Goal: Check status: Check status

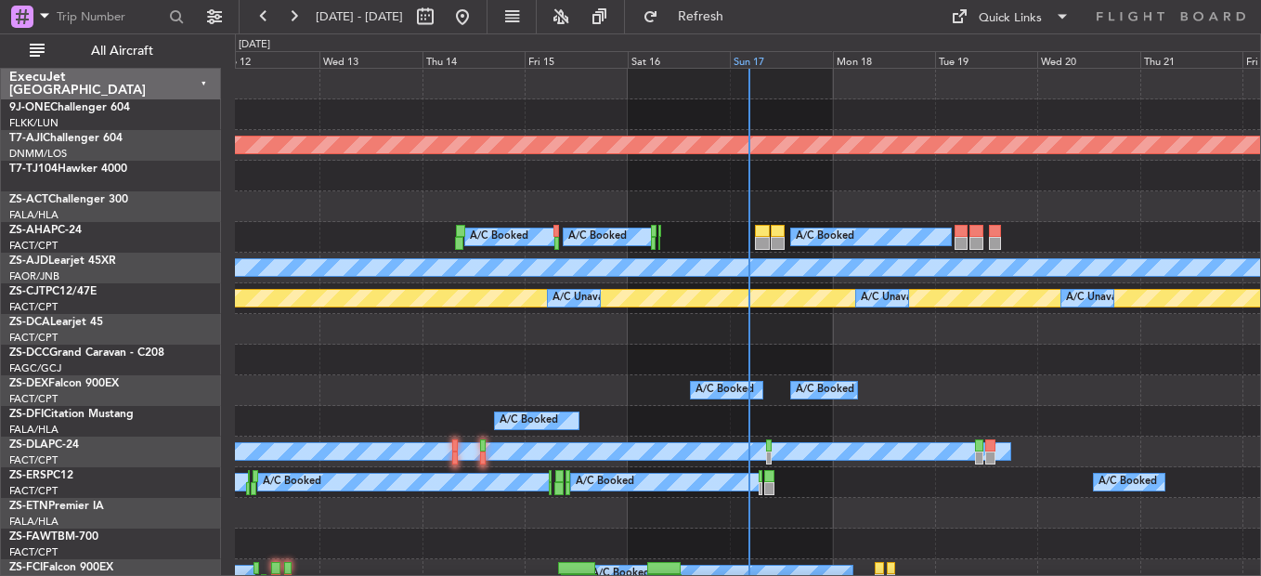
click at [746, 52] on div "Sun 17" at bounding box center [781, 59] width 102 height 17
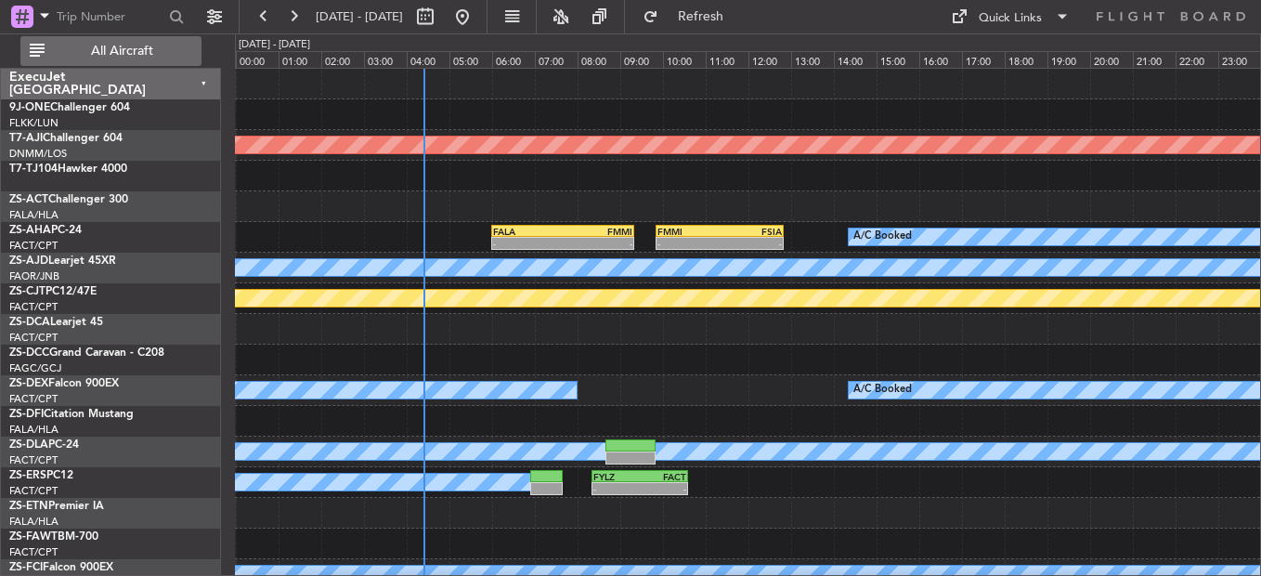
click at [142, 45] on span "All Aircraft" at bounding box center [122, 51] width 148 height 13
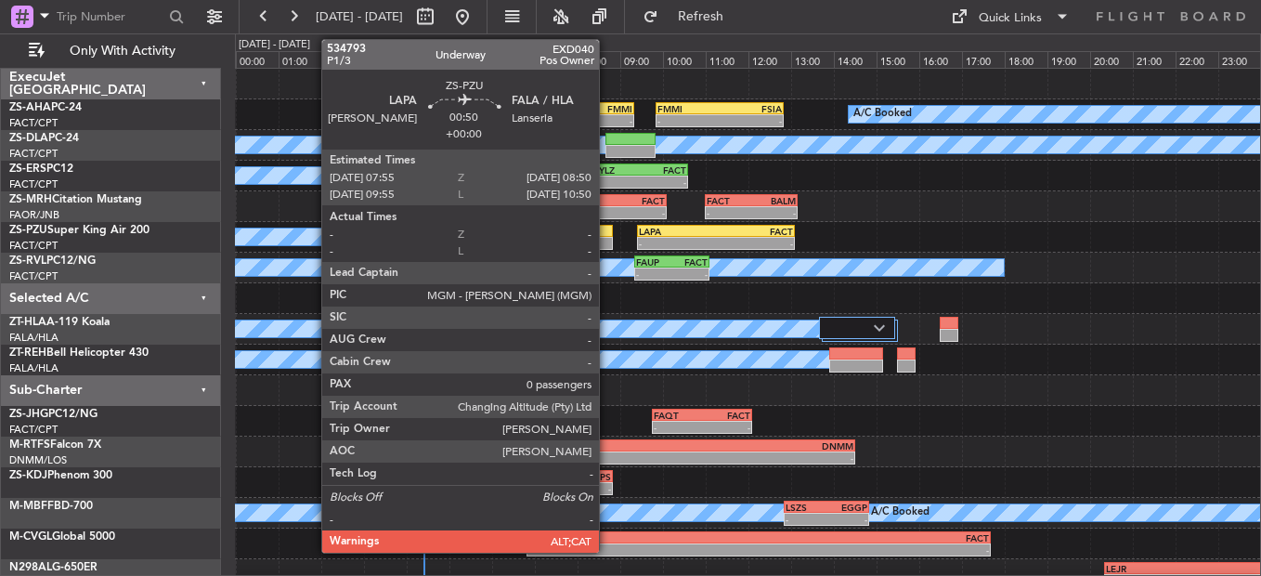
click at [607, 228] on div at bounding box center [593, 231] width 40 height 13
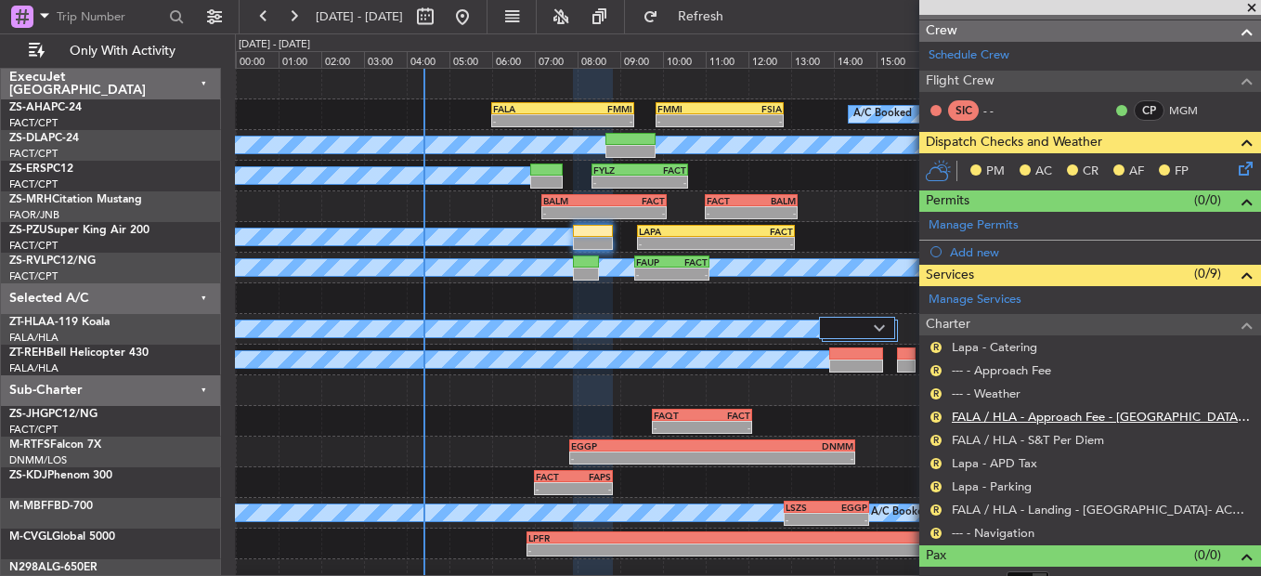
scroll to position [250, 0]
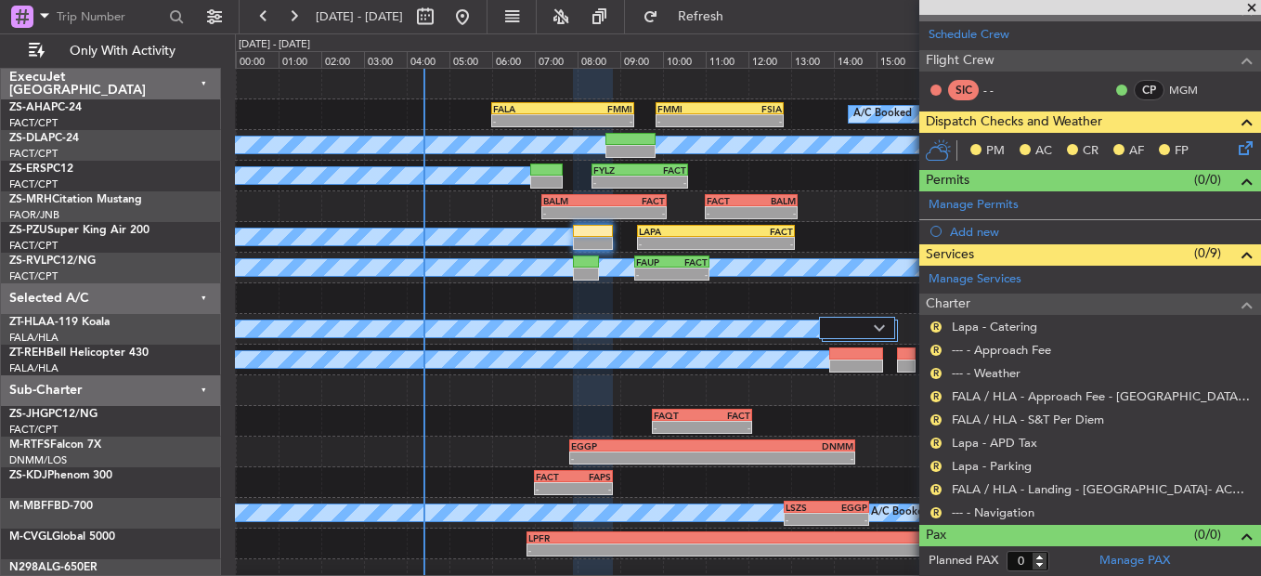
click at [945, 512] on div "R --- - Navigation" at bounding box center [1090, 511] width 342 height 23
click at [942, 511] on div "R" at bounding box center [936, 512] width 15 height 15
click at [937, 511] on button "R" at bounding box center [935, 512] width 11 height 11
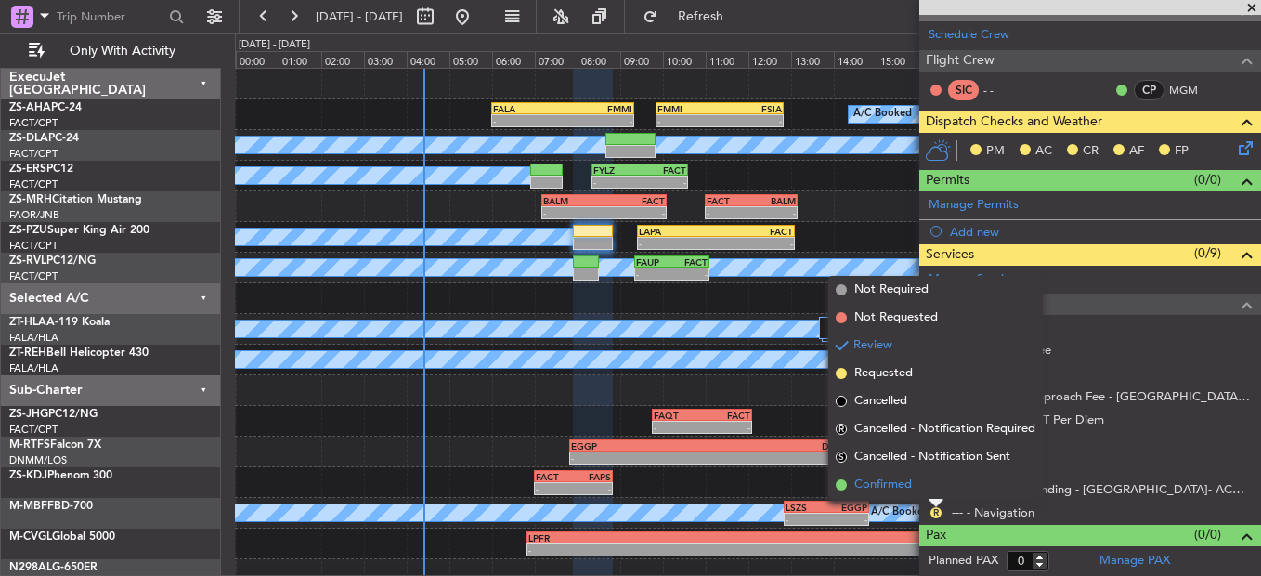
click at [934, 489] on li "Confirmed" at bounding box center [935, 485] width 214 height 28
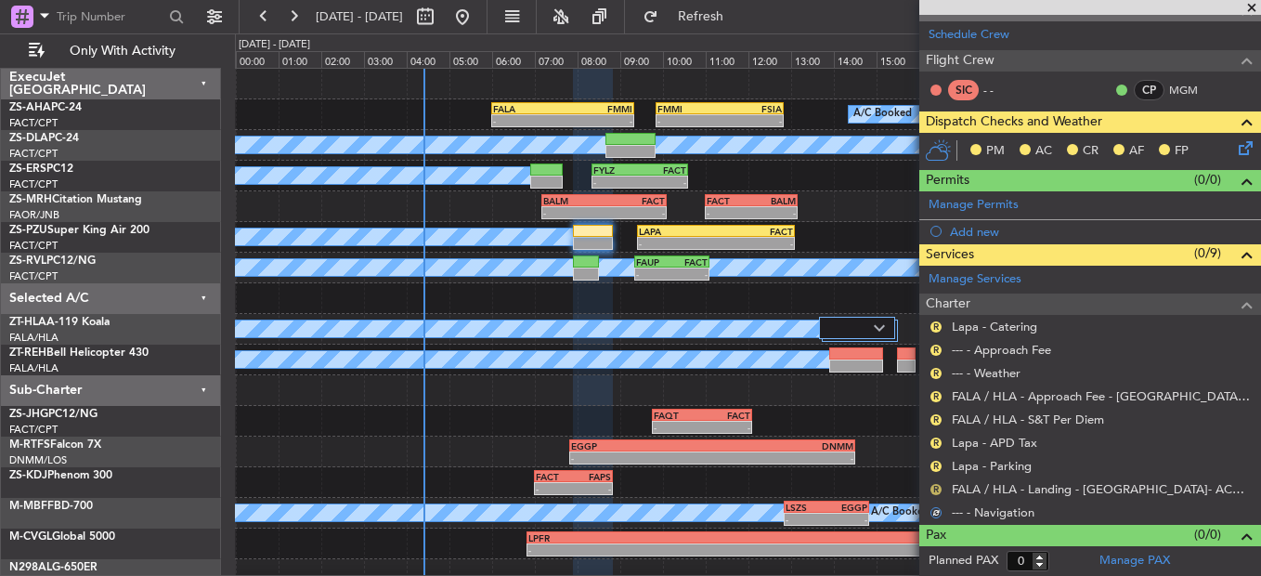
click at [937, 491] on button "R" at bounding box center [935, 489] width 11 height 11
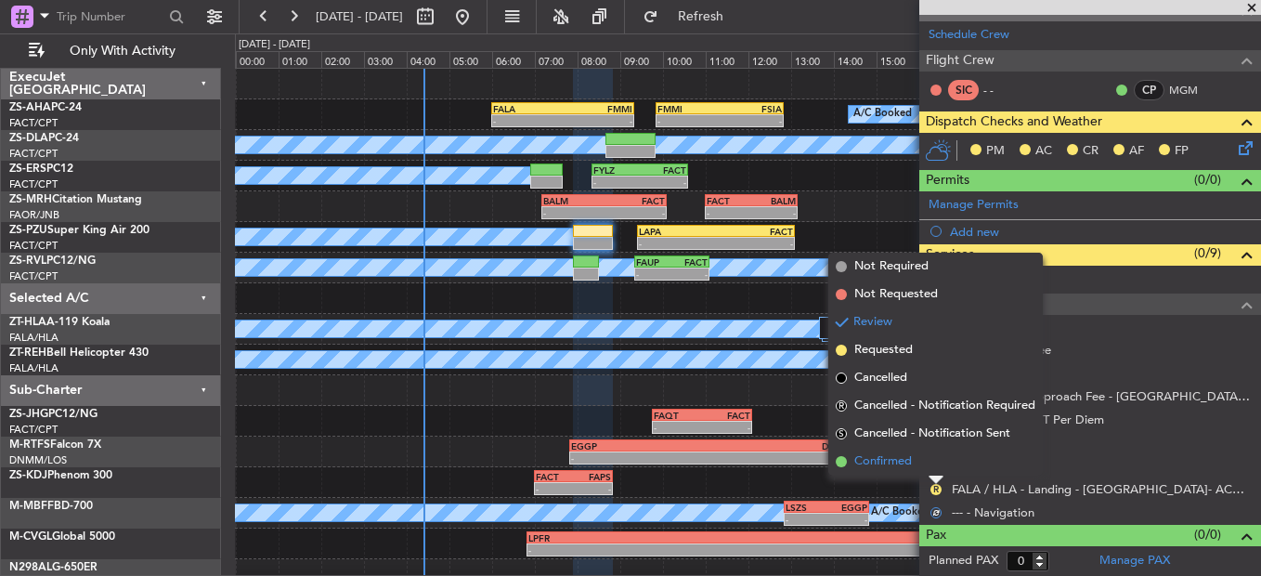
click at [935, 462] on li "Confirmed" at bounding box center [935, 462] width 214 height 28
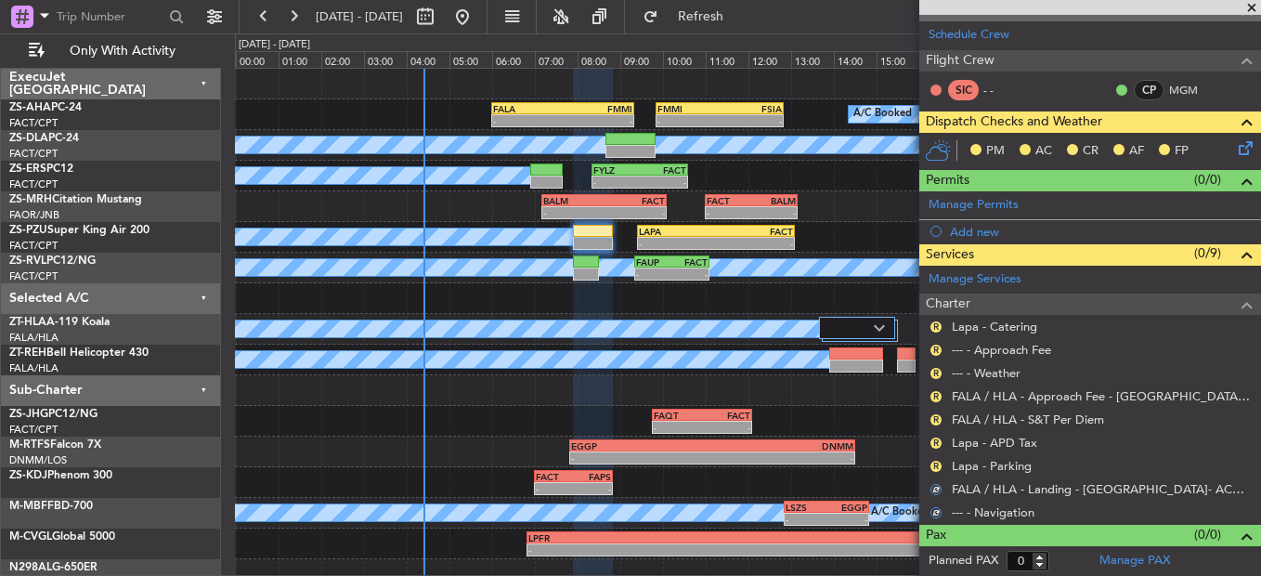
click at [935, 462] on button "R" at bounding box center [935, 466] width 11 height 11
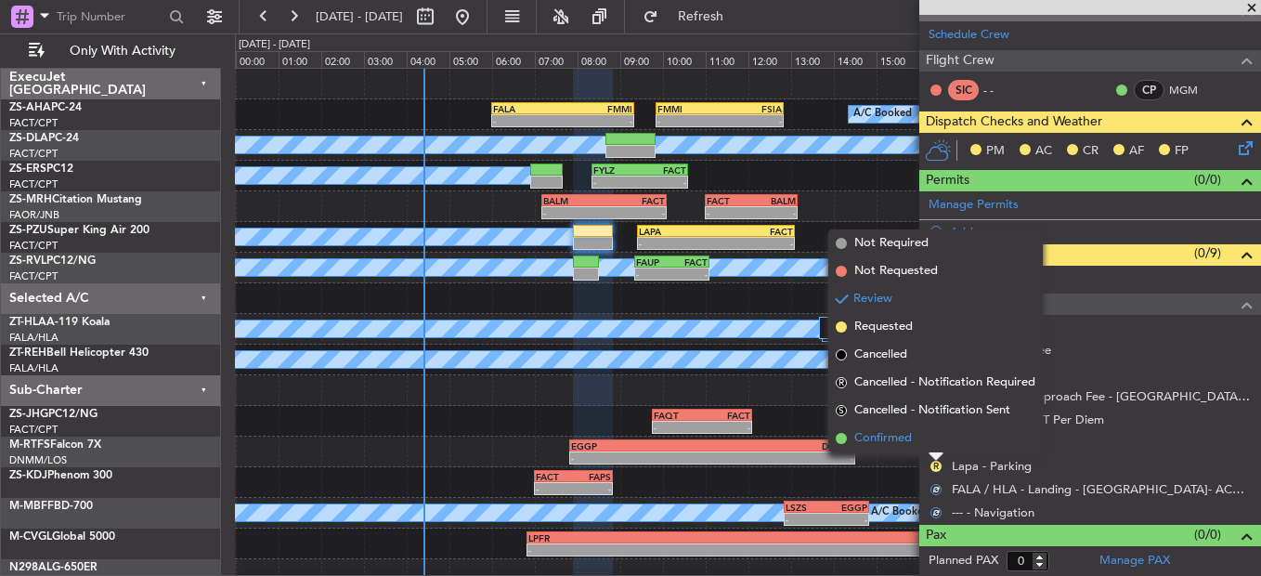
click at [932, 445] on li "Confirmed" at bounding box center [935, 438] width 214 height 28
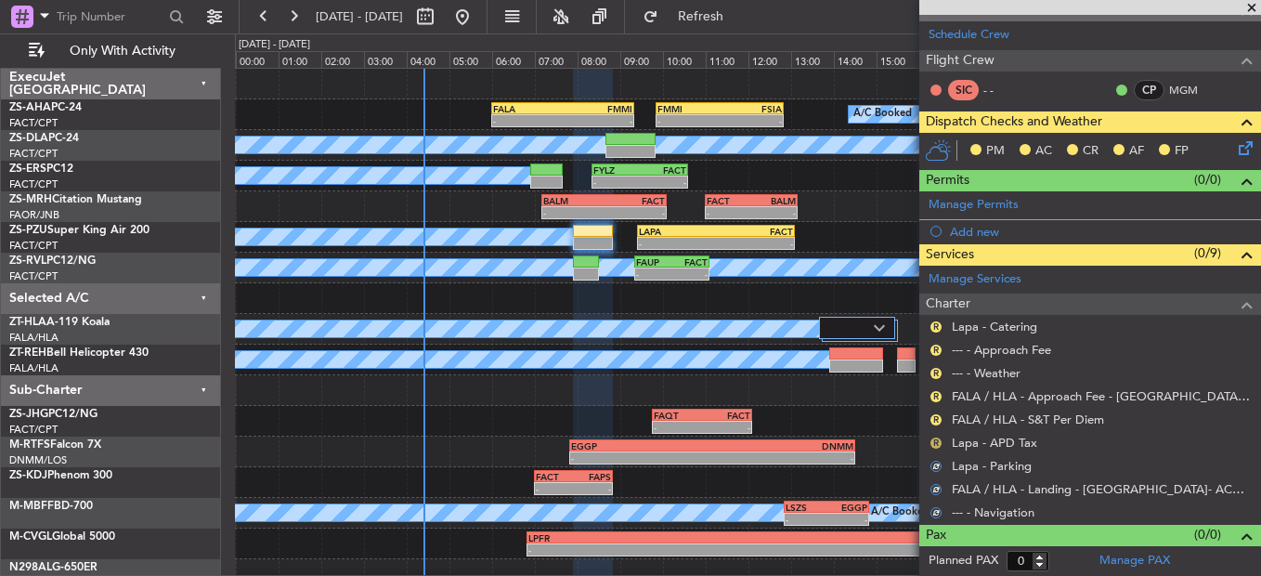
click at [933, 443] on button "R" at bounding box center [935, 442] width 11 height 11
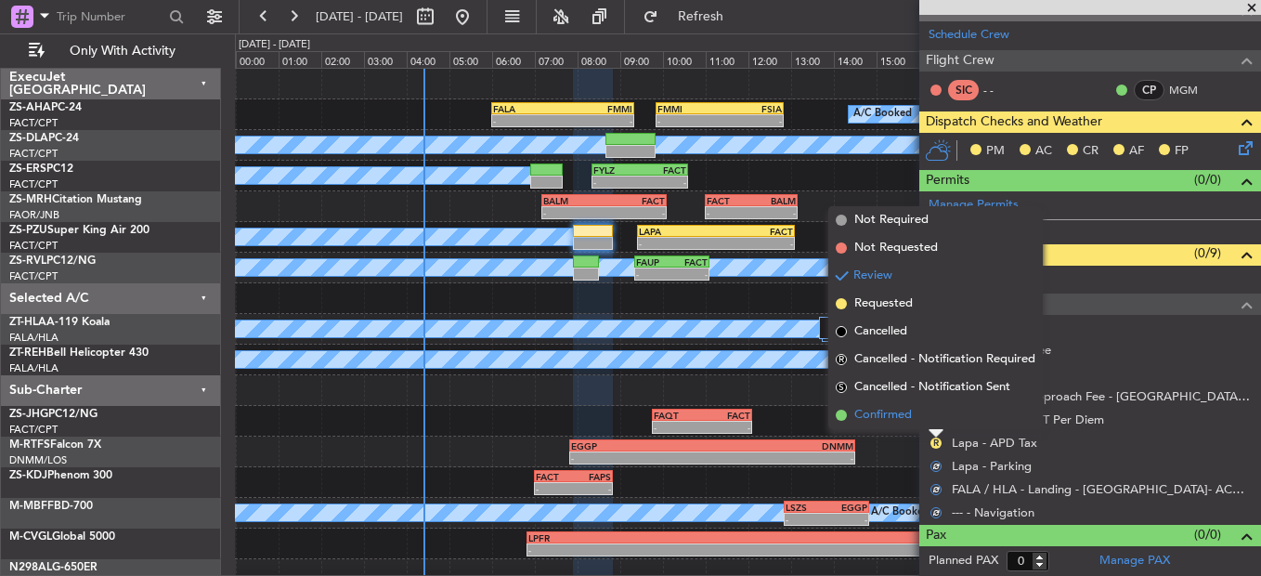
click at [933, 420] on li "Confirmed" at bounding box center [935, 415] width 214 height 28
click at [933, 419] on button "R" at bounding box center [935, 419] width 11 height 11
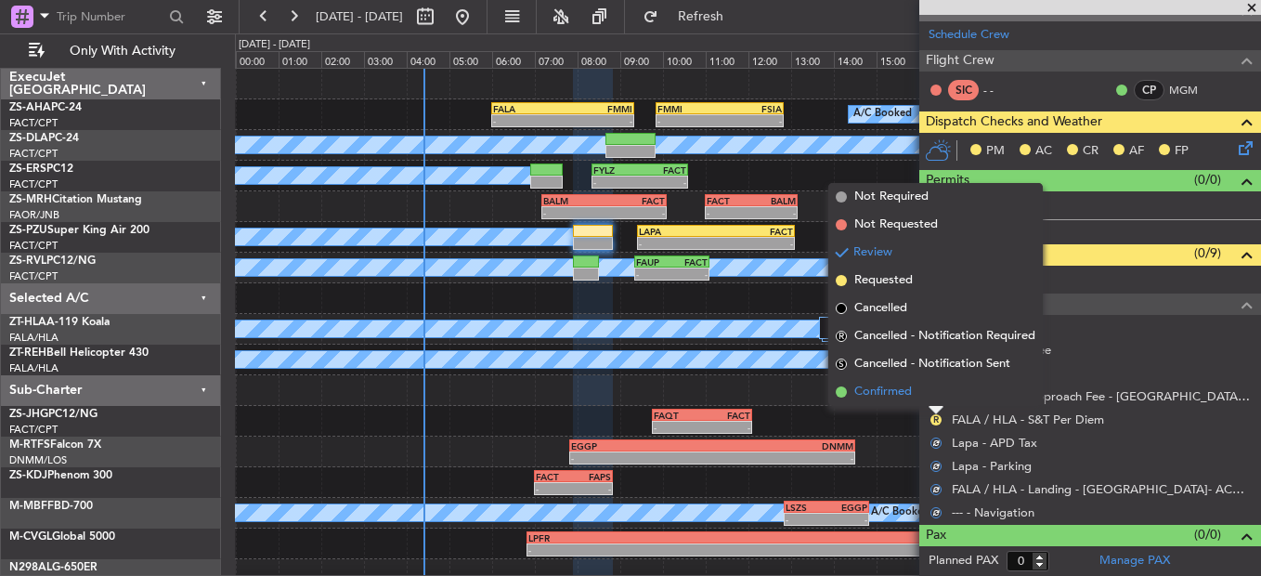
click at [933, 389] on li "Confirmed" at bounding box center [935, 392] width 214 height 28
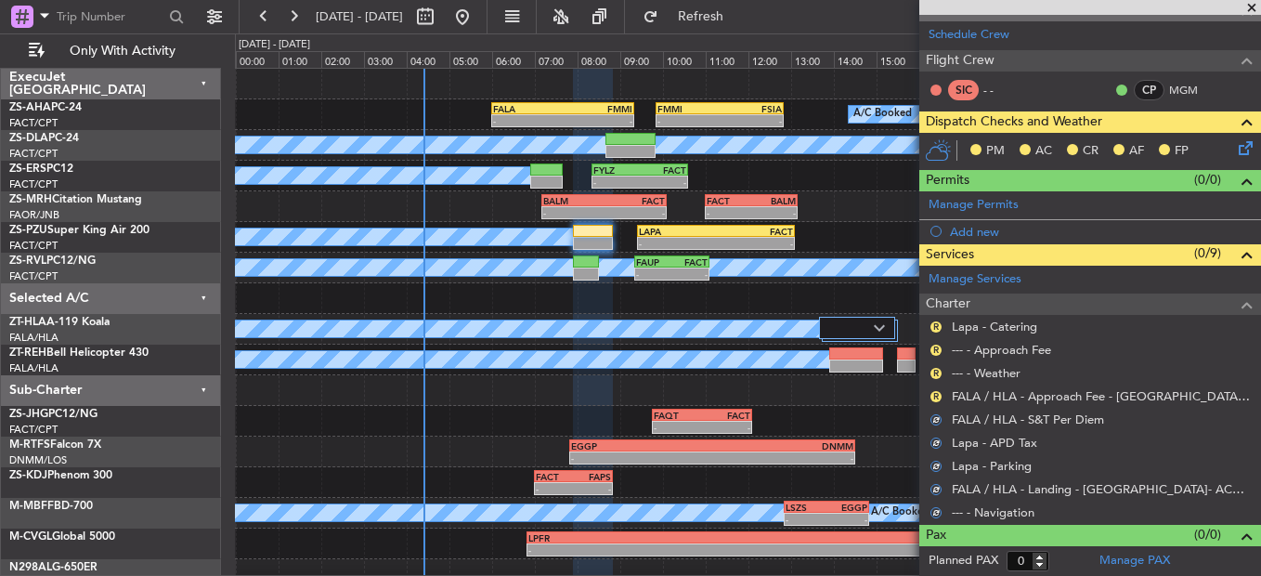
click at [933, 391] on button "R" at bounding box center [935, 396] width 11 height 11
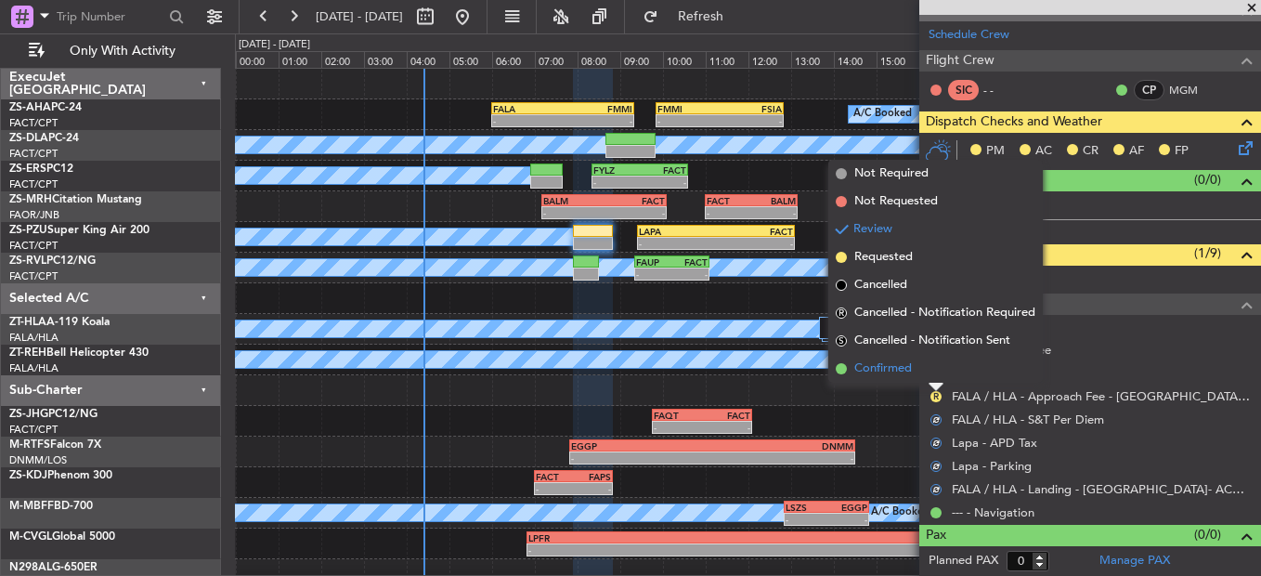
click at [927, 371] on li "Confirmed" at bounding box center [935, 369] width 214 height 28
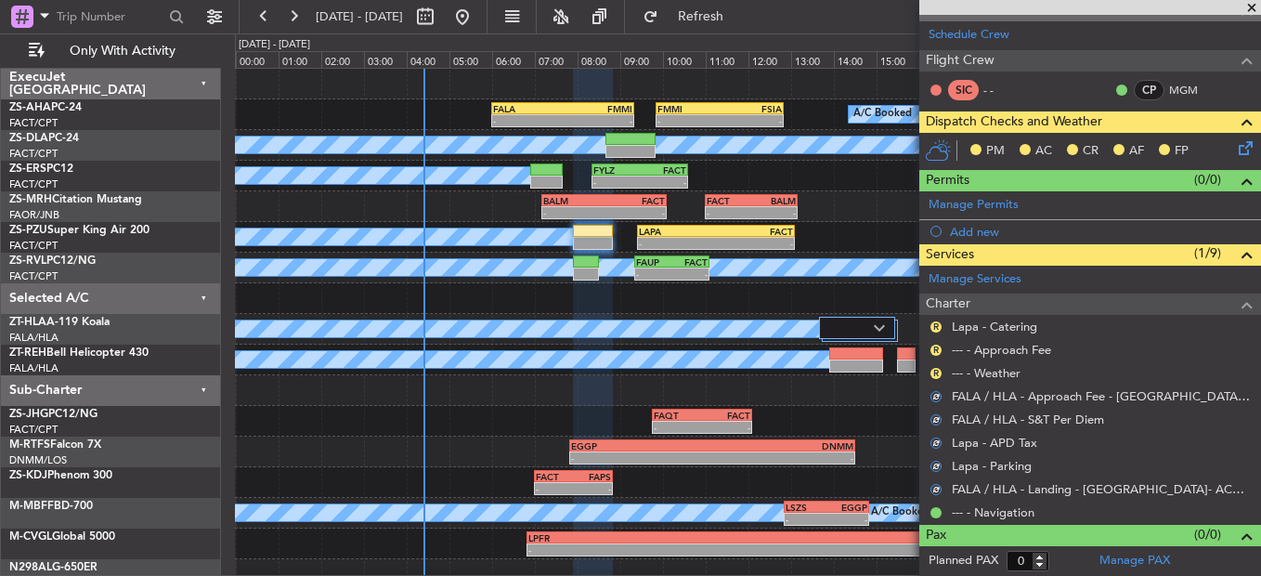
click at [938, 378] on mat-tooltip-component "Review" at bounding box center [936, 402] width 67 height 49
click at [939, 374] on button "R" at bounding box center [935, 373] width 11 height 11
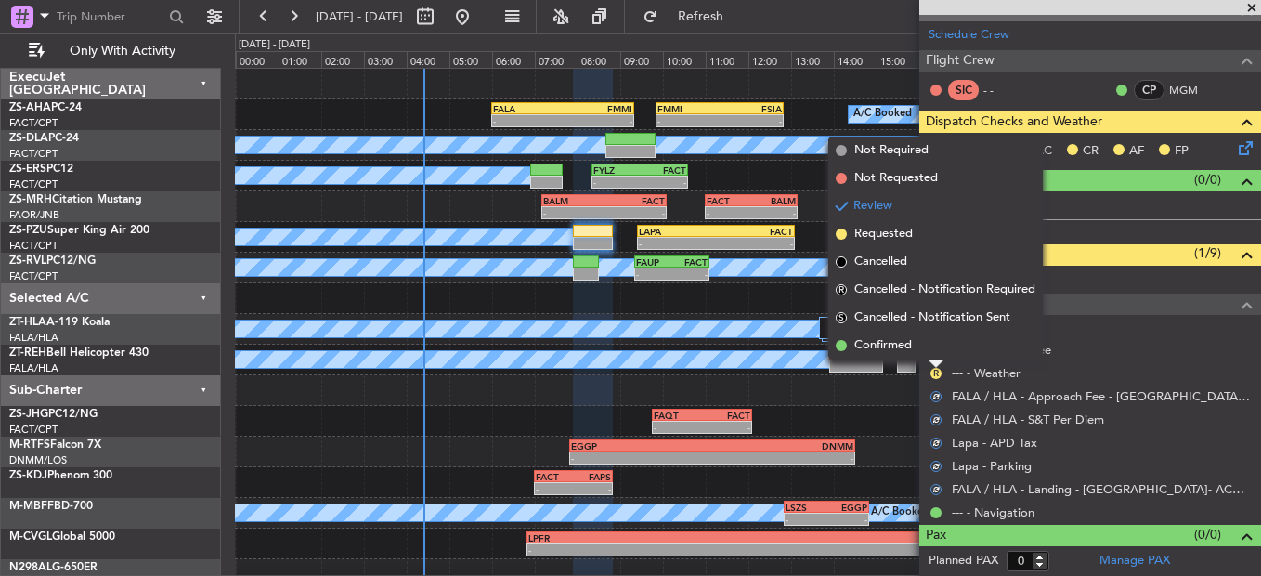
click at [947, 349] on li "Confirmed" at bounding box center [935, 345] width 214 height 28
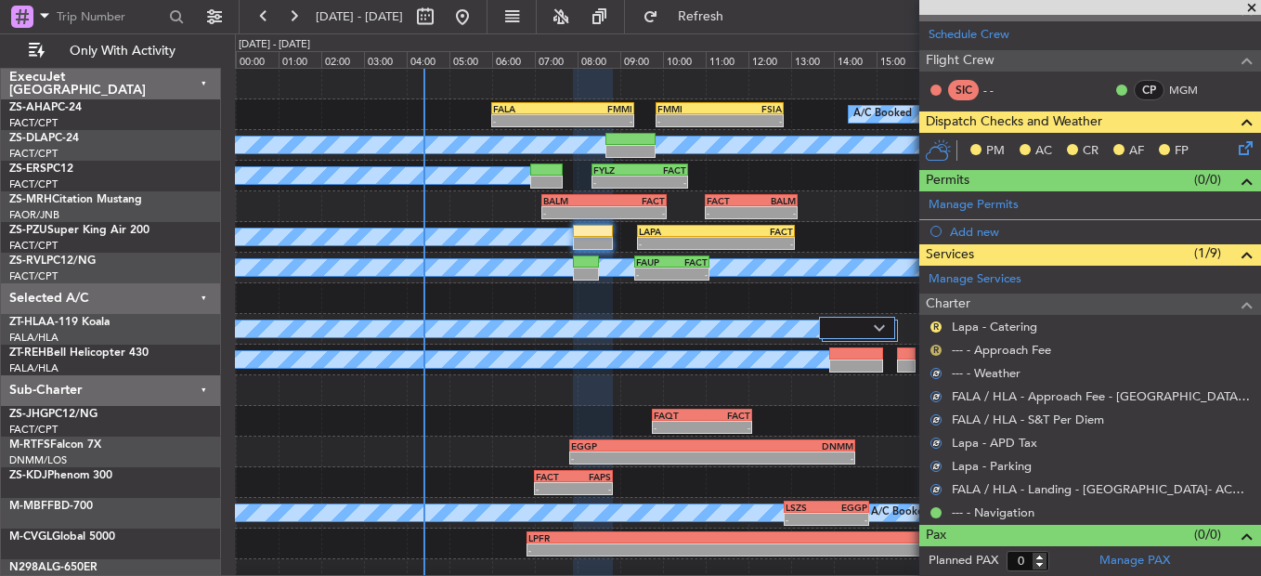
click at [936, 351] on button "R" at bounding box center [935, 349] width 11 height 11
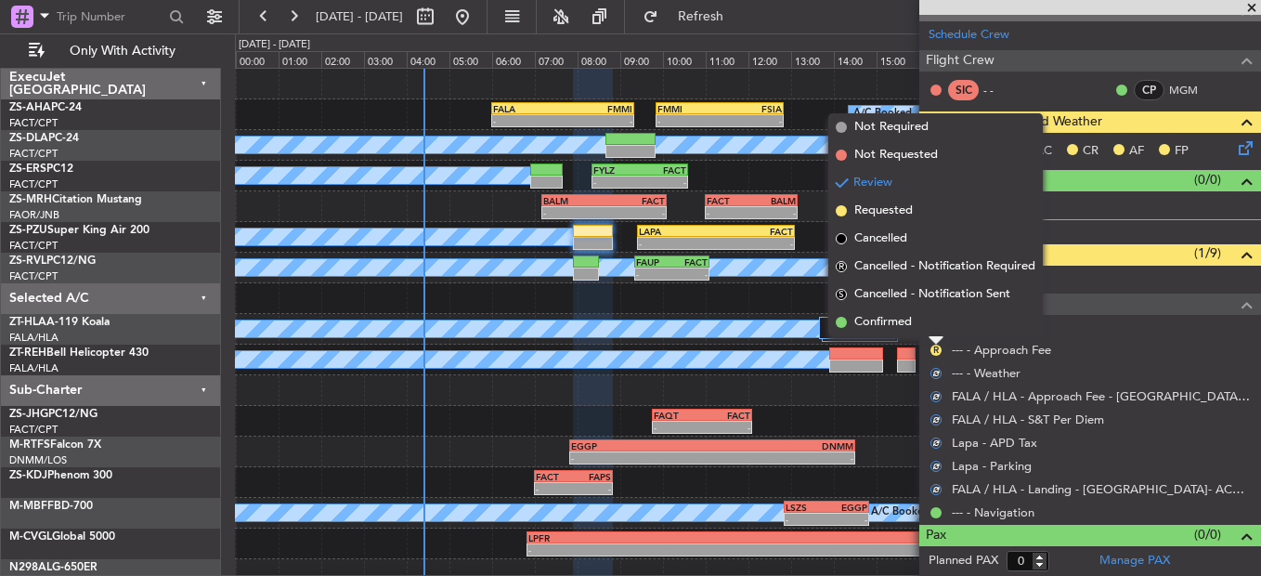
click at [944, 326] on li "Confirmed" at bounding box center [935, 322] width 214 height 28
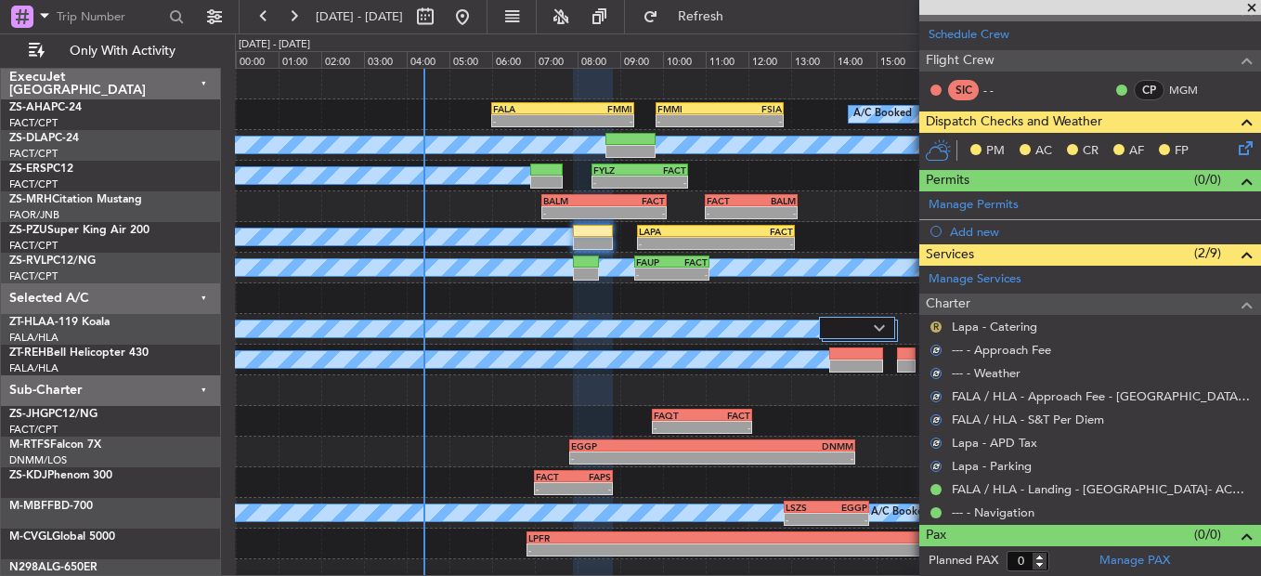
click at [937, 329] on button "R" at bounding box center [935, 326] width 11 height 11
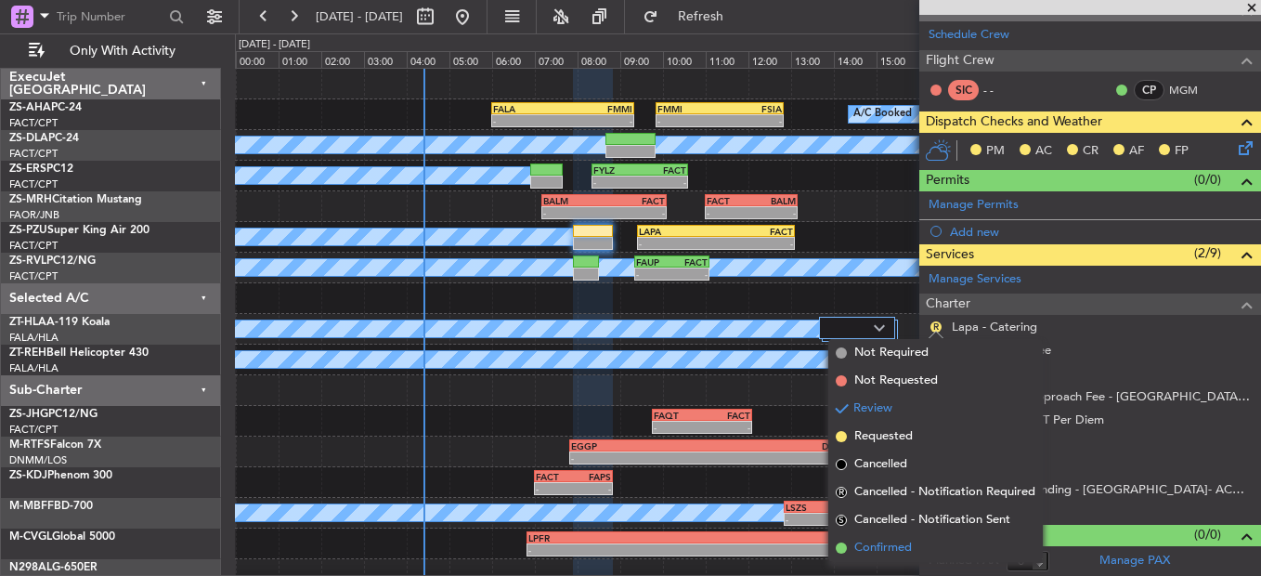
click at [955, 553] on li "Confirmed" at bounding box center [935, 548] width 214 height 28
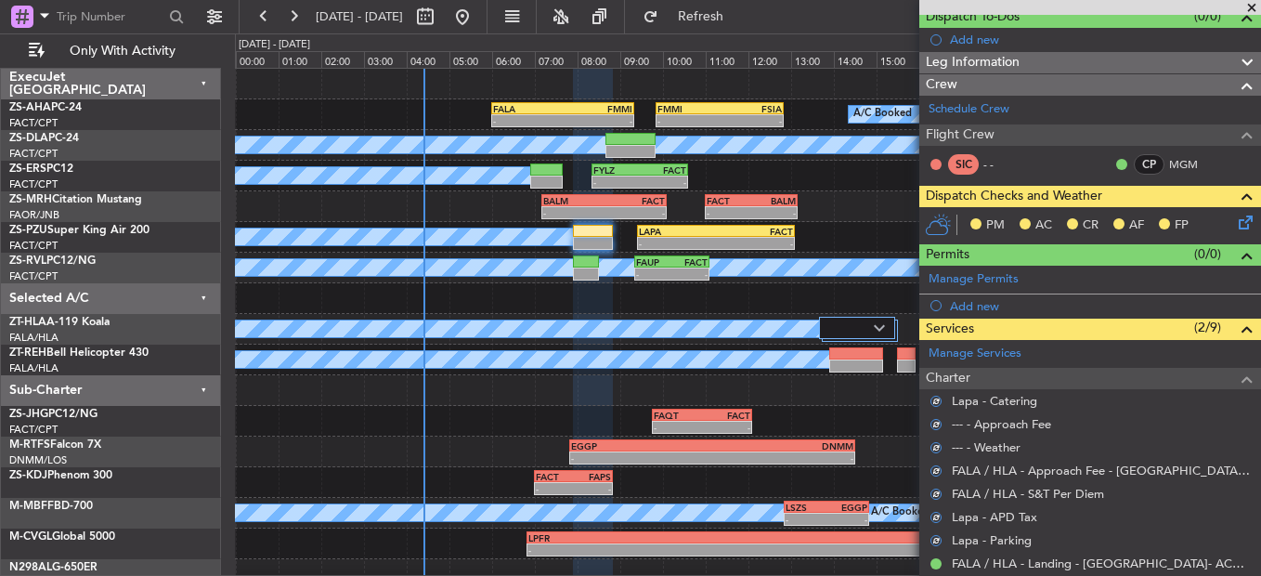
scroll to position [0, 0]
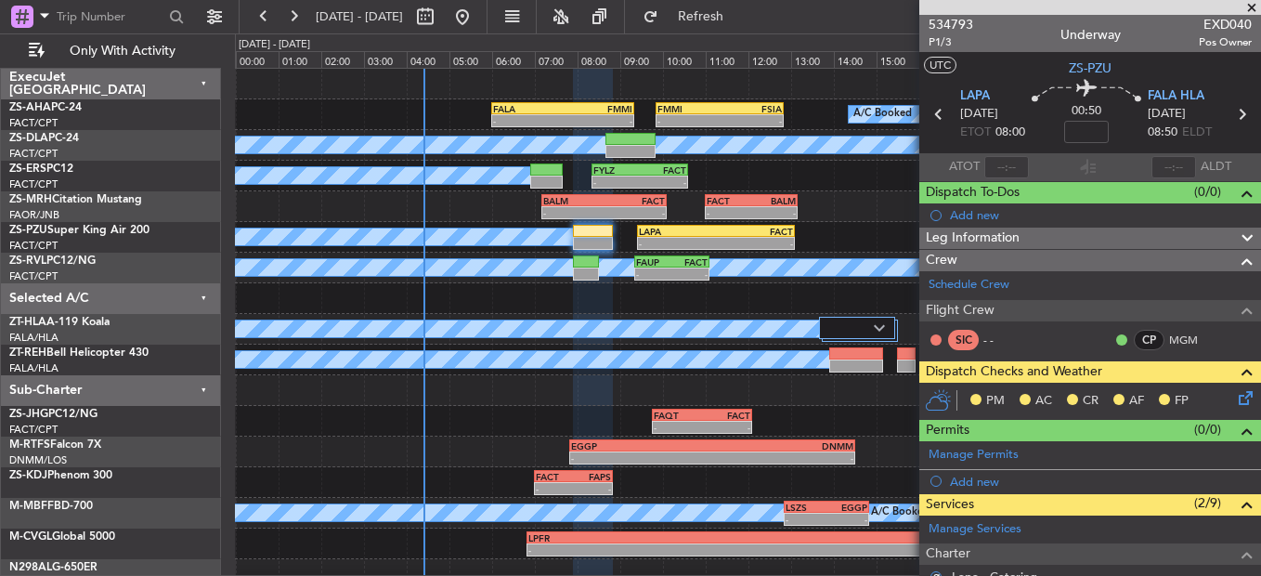
click at [1235, 400] on icon at bounding box center [1242, 394] width 15 height 15
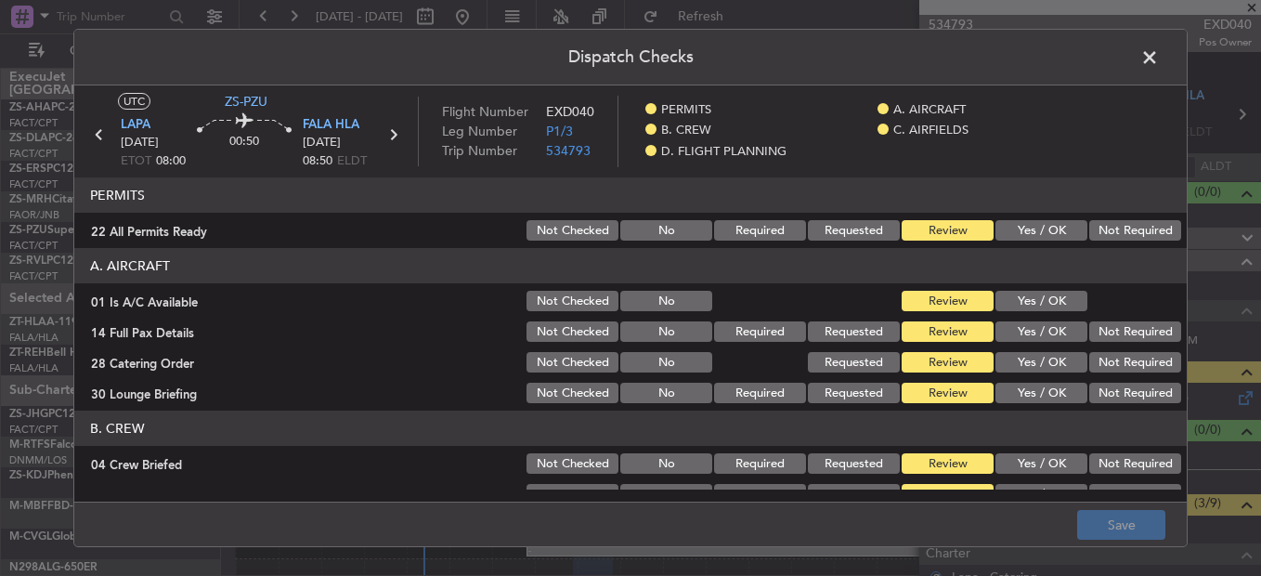
click at [1045, 223] on button "Yes / OK" at bounding box center [1041, 230] width 92 height 20
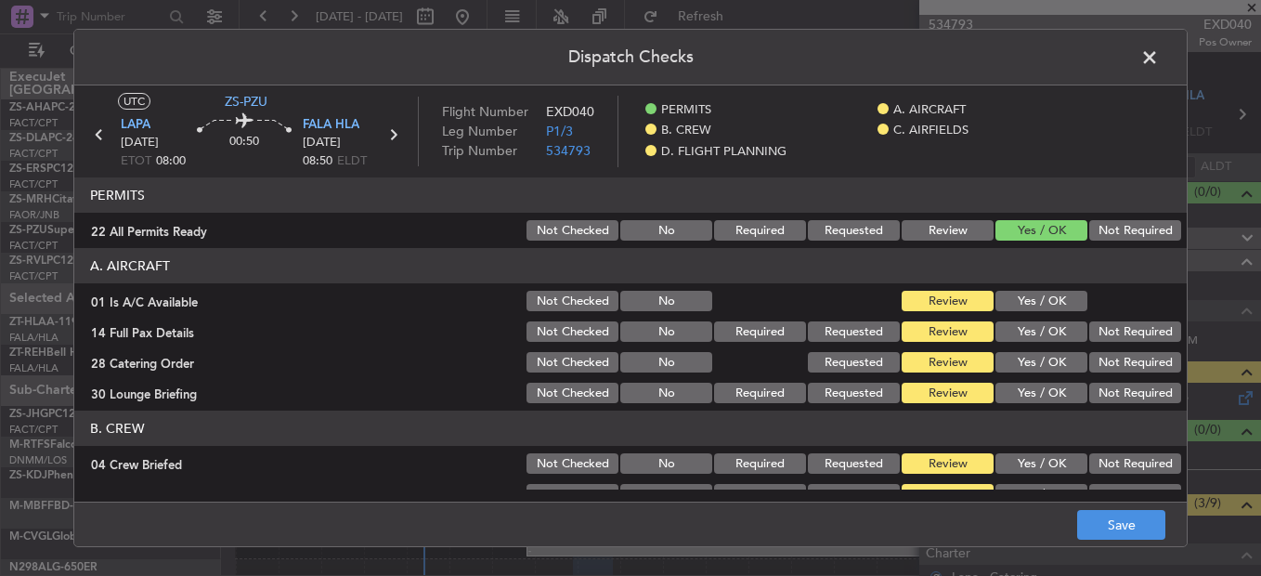
click at [1049, 263] on header "A. AIRCRAFT" at bounding box center [630, 265] width 1112 height 35
drag, startPoint x: 1047, startPoint y: 269, endPoint x: 1045, endPoint y: 306, distance: 37.2
click at [1046, 272] on header "A. AIRCRAFT" at bounding box center [630, 265] width 1112 height 35
click at [1045, 308] on button "Yes / OK" at bounding box center [1041, 301] width 92 height 20
click at [1047, 320] on div "Yes / OK" at bounding box center [1040, 331] width 94 height 26
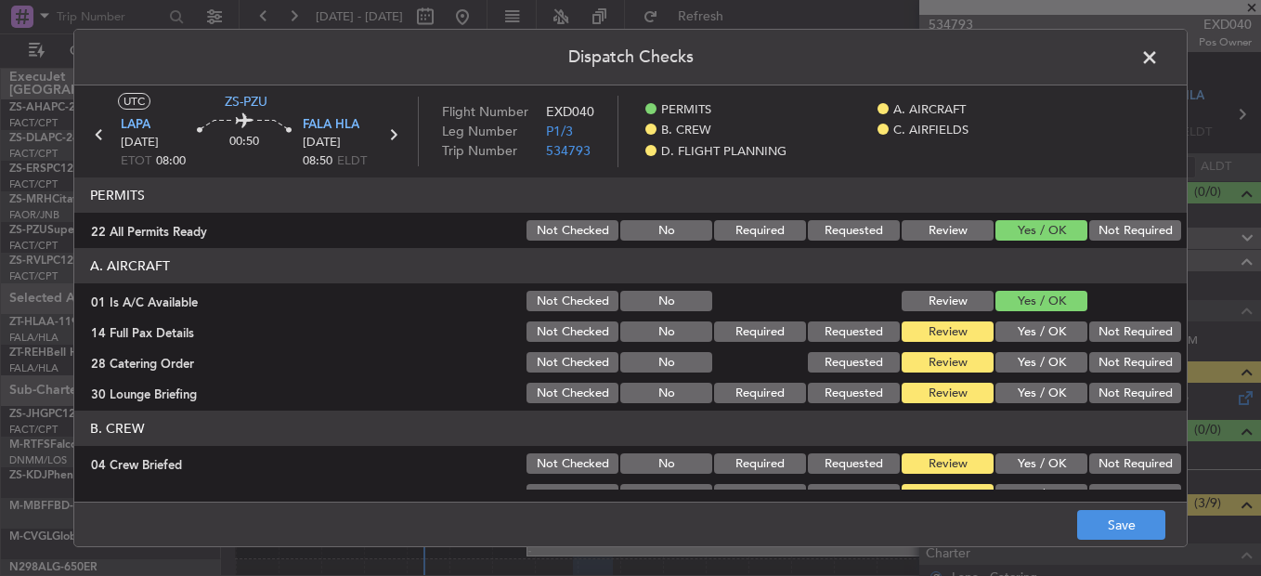
click at [1048, 334] on button "Yes / OK" at bounding box center [1041, 331] width 92 height 20
click at [1039, 370] on button "Yes / OK" at bounding box center [1041, 362] width 92 height 20
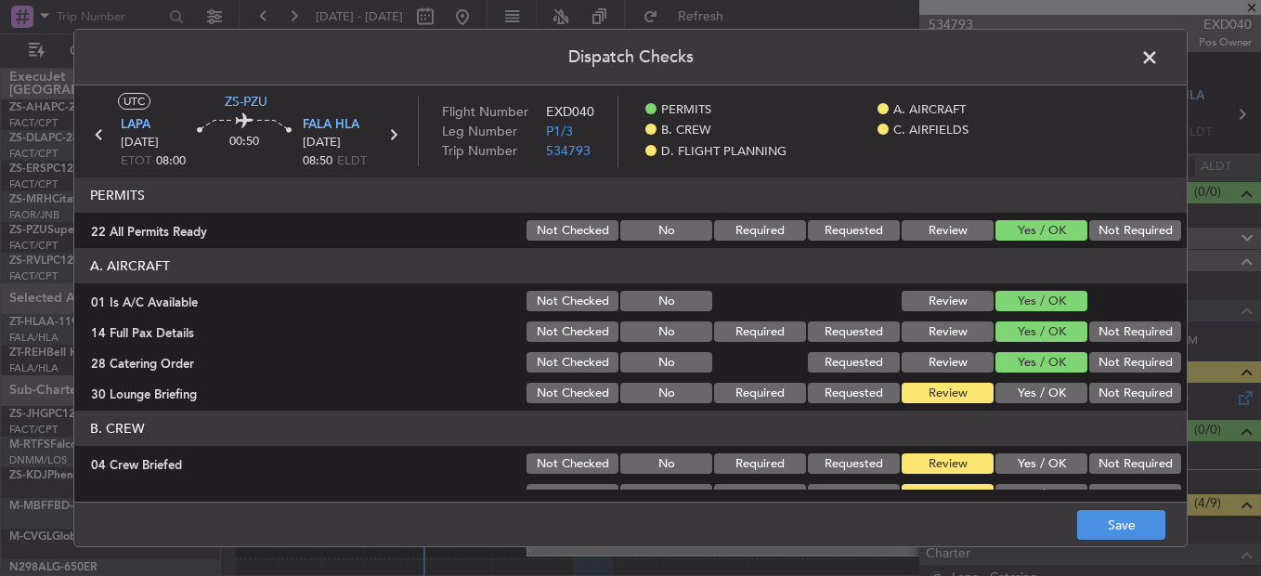
click at [1130, 370] on button "Not Required" at bounding box center [1135, 362] width 92 height 20
click at [1089, 397] on button "Not Required" at bounding box center [1135, 393] width 92 height 20
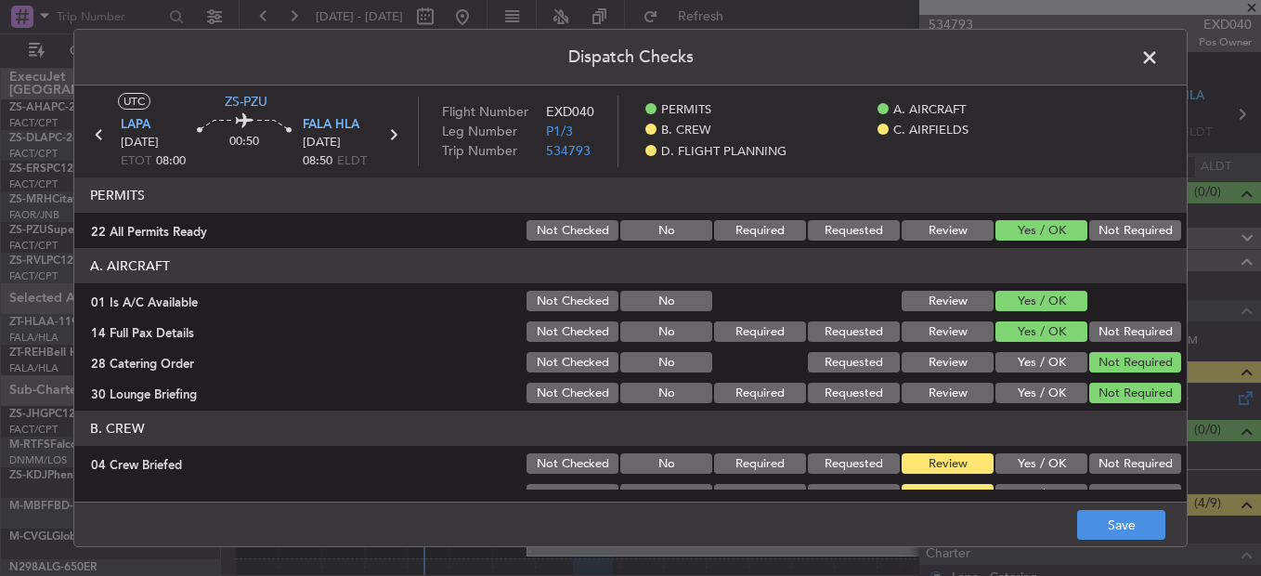
click at [1105, 436] on header "B. CREW" at bounding box center [630, 427] width 1112 height 35
click at [1106, 453] on button "Not Required" at bounding box center [1135, 463] width 92 height 20
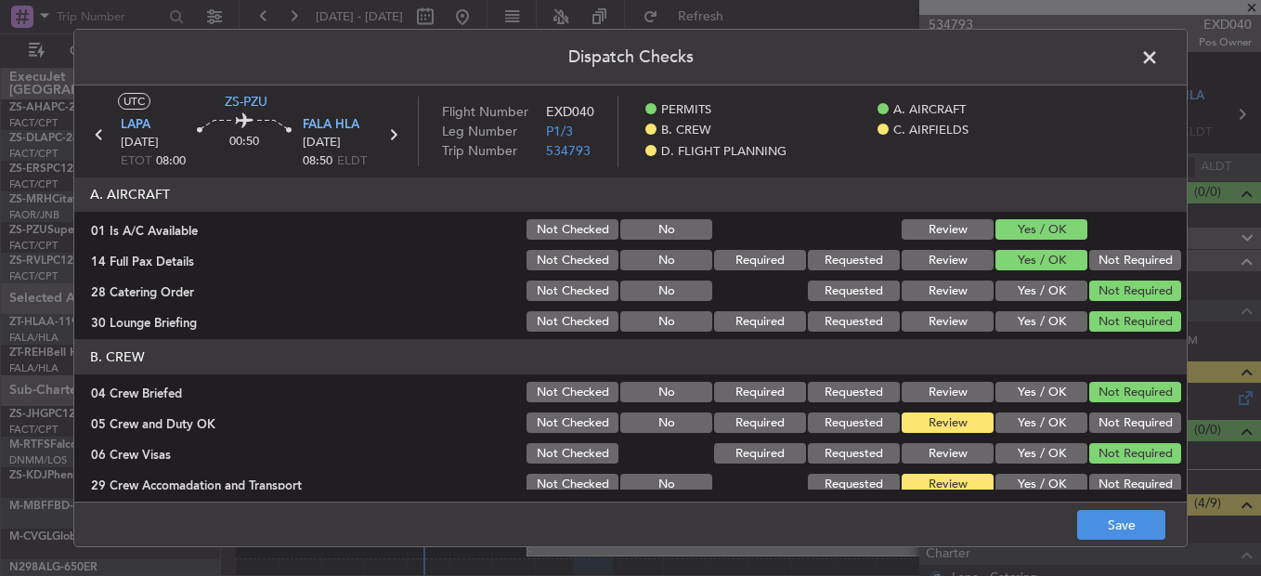
scroll to position [93, 0]
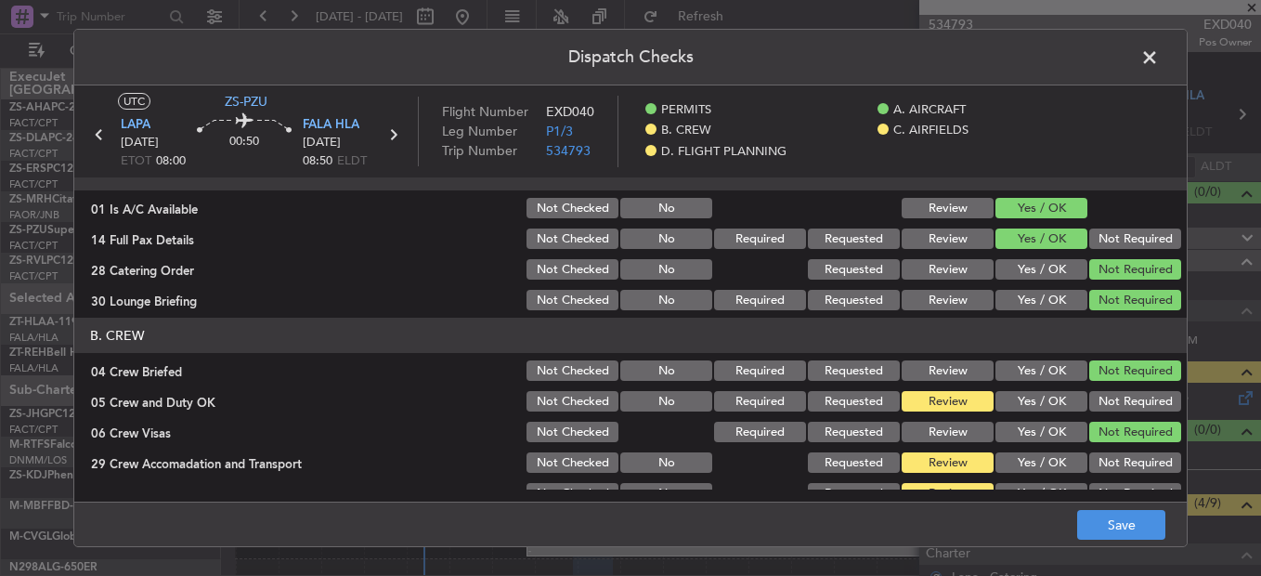
click at [1059, 371] on button "Yes / OK" at bounding box center [1041, 370] width 92 height 20
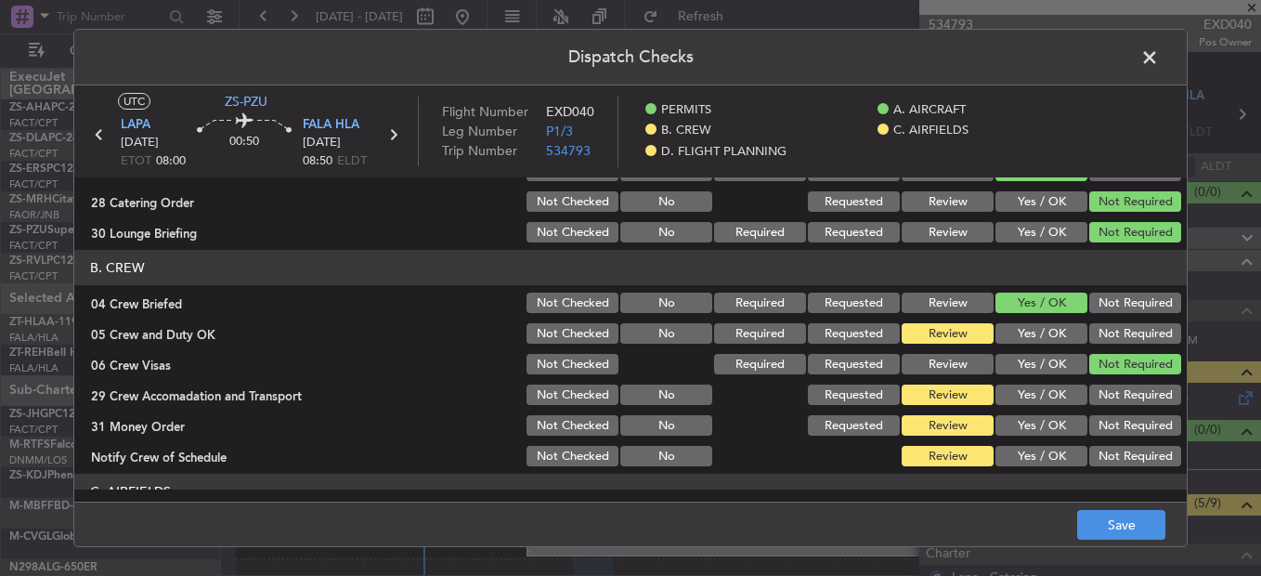
scroll to position [186, 0]
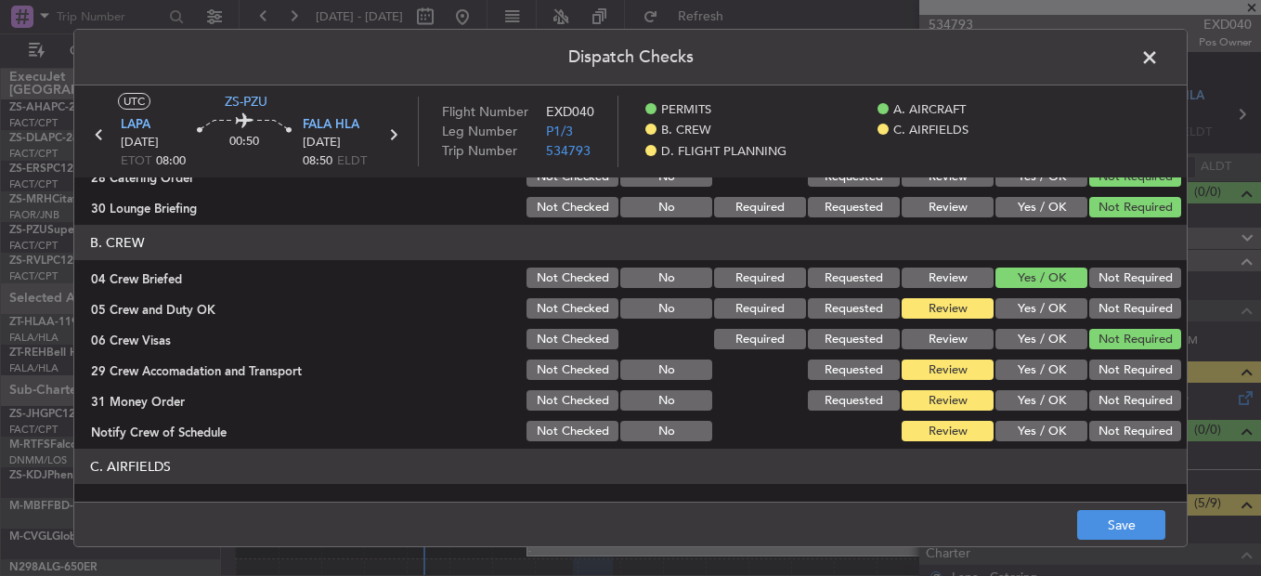
click at [1124, 302] on button "Not Required" at bounding box center [1135, 308] width 92 height 20
click at [1132, 347] on button "Not Required" at bounding box center [1135, 339] width 92 height 20
click at [1131, 359] on button "Not Required" at bounding box center [1135, 369] width 92 height 20
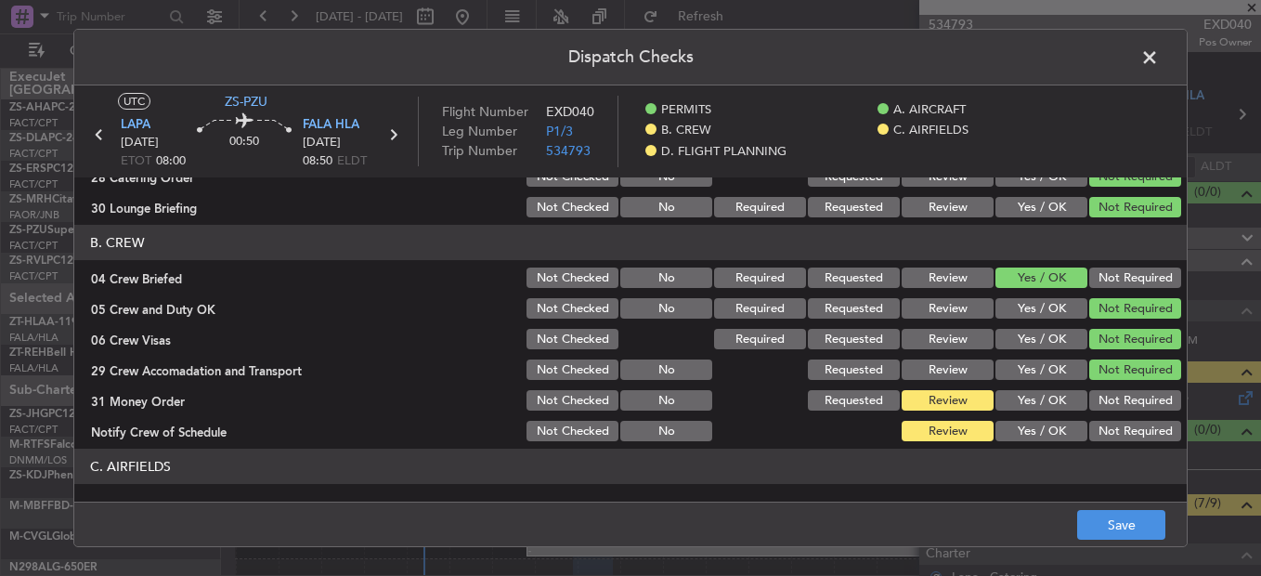
click at [1107, 403] on button "Not Required" at bounding box center [1135, 400] width 92 height 20
click at [1108, 434] on button "Not Required" at bounding box center [1135, 431] width 92 height 20
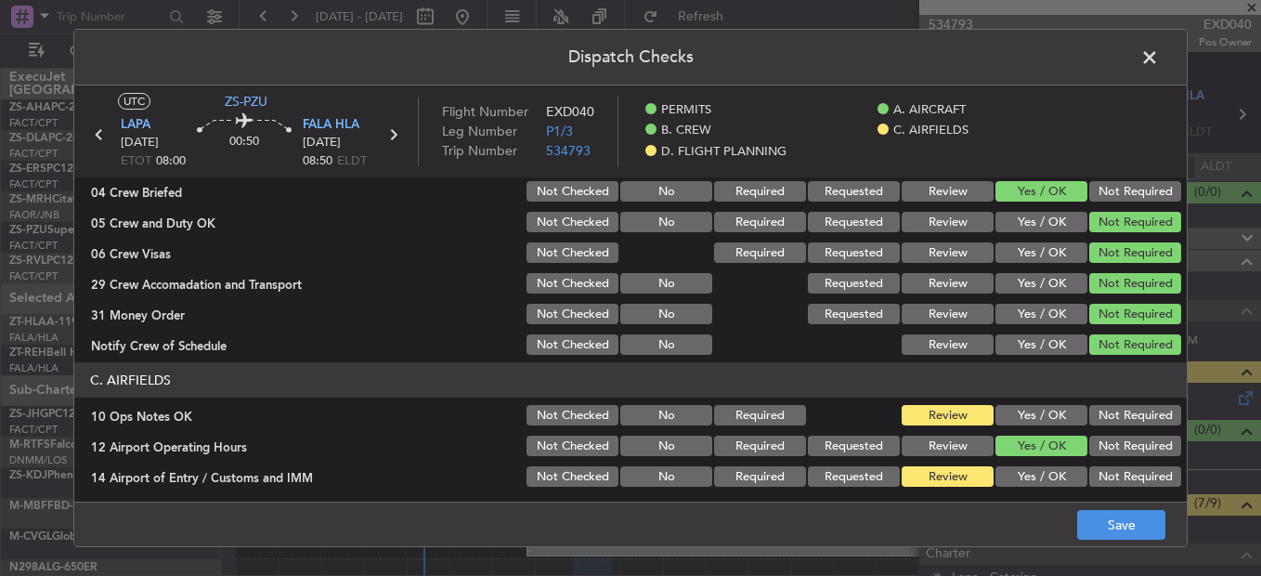
scroll to position [371, 0]
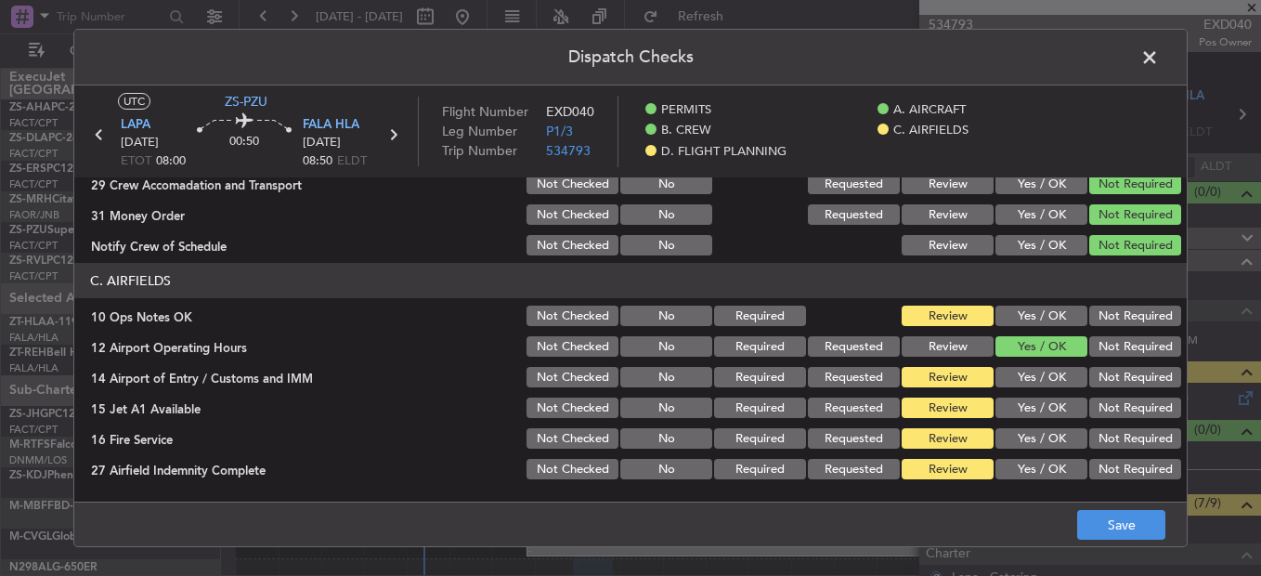
click at [1037, 258] on article "PERMITS 22 All Permits Ready Not Checked No Required Requested Review Yes / OK …" at bounding box center [630, 333] width 1112 height 312
drag, startPoint x: 1037, startPoint y: 258, endPoint x: 1037, endPoint y: 248, distance: 10.2
click at [1037, 248] on button "Yes / OK" at bounding box center [1041, 245] width 92 height 20
click at [1020, 242] on button "Yes / OK" at bounding box center [1041, 245] width 92 height 20
click at [1052, 321] on button "Yes / OK" at bounding box center [1041, 315] width 92 height 20
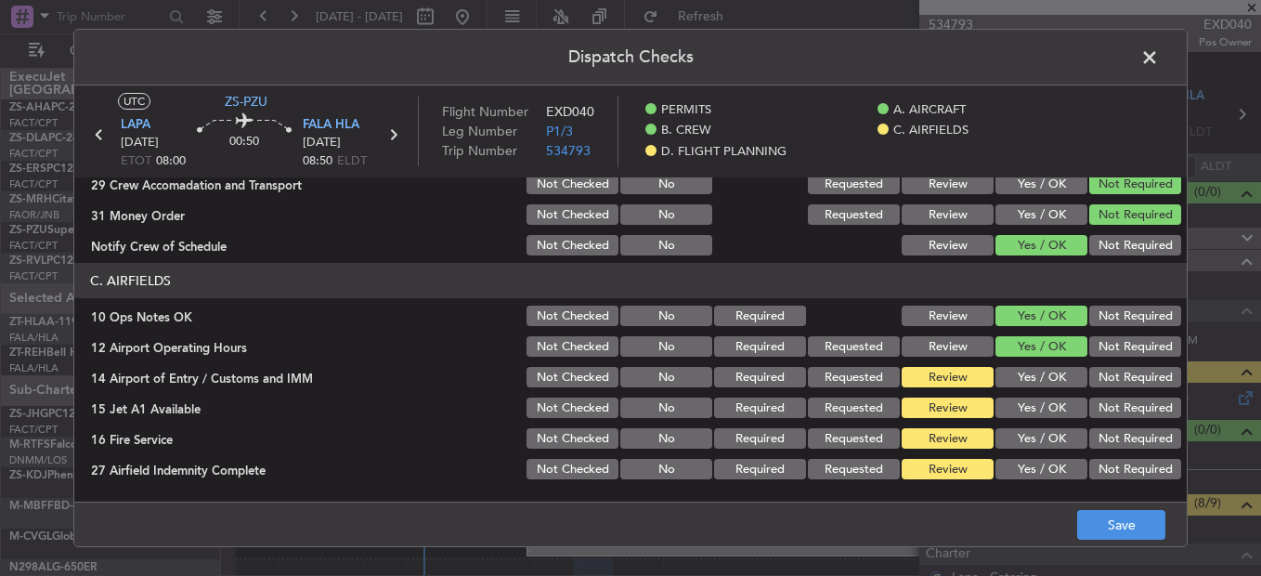
click at [1097, 373] on button "Not Required" at bounding box center [1135, 377] width 92 height 20
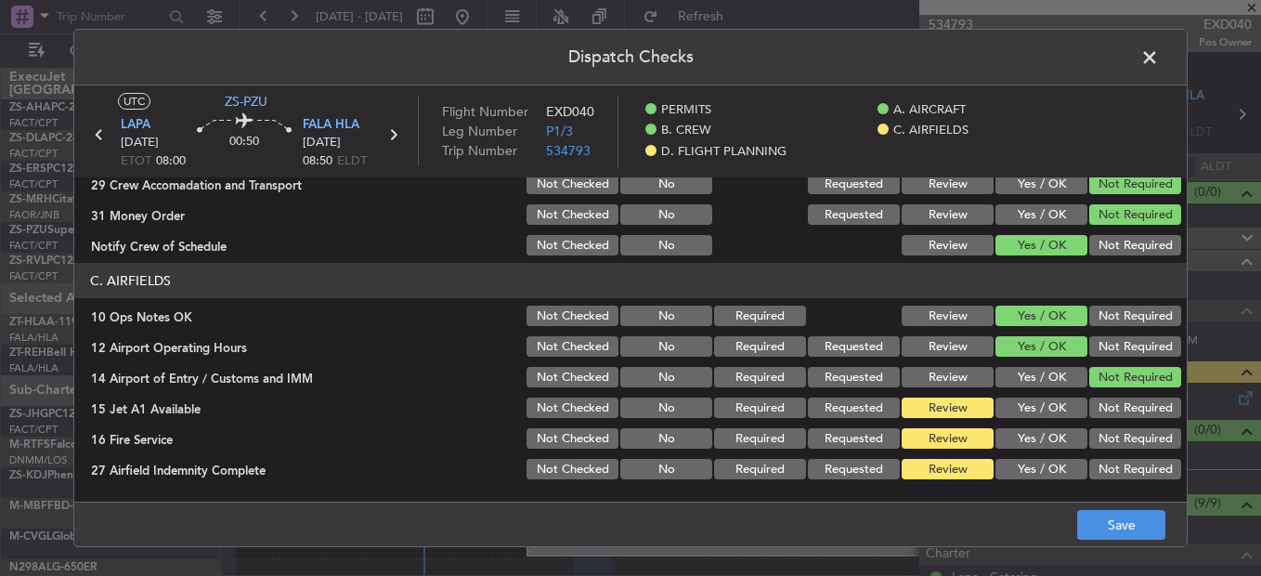
scroll to position [500, 0]
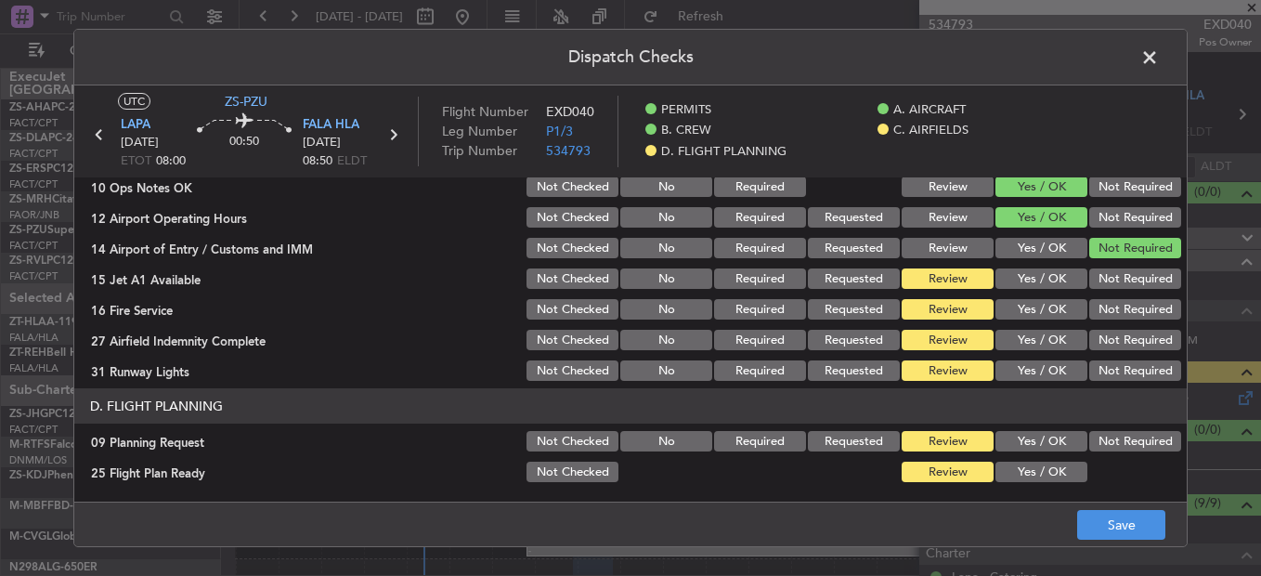
click at [1019, 284] on button "Yes / OK" at bounding box center [1041, 278] width 92 height 20
click at [1101, 317] on button "Not Required" at bounding box center [1135, 309] width 92 height 20
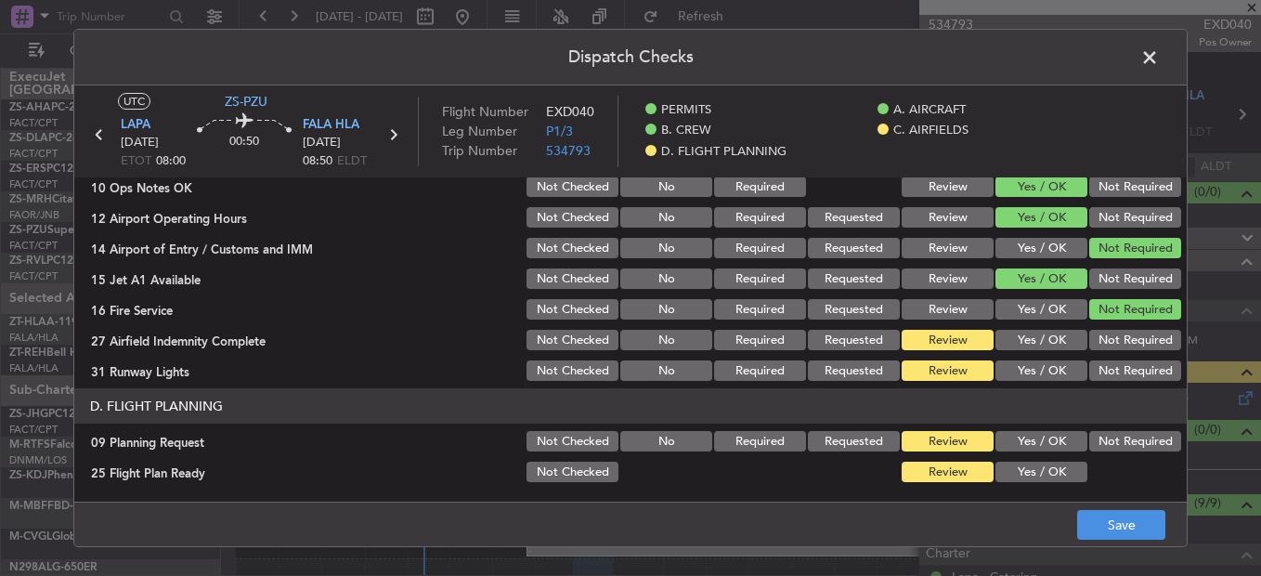
click at [1023, 310] on button "Yes / OK" at bounding box center [1041, 309] width 92 height 20
click at [1109, 336] on button "Not Required" at bounding box center [1135, 340] width 92 height 20
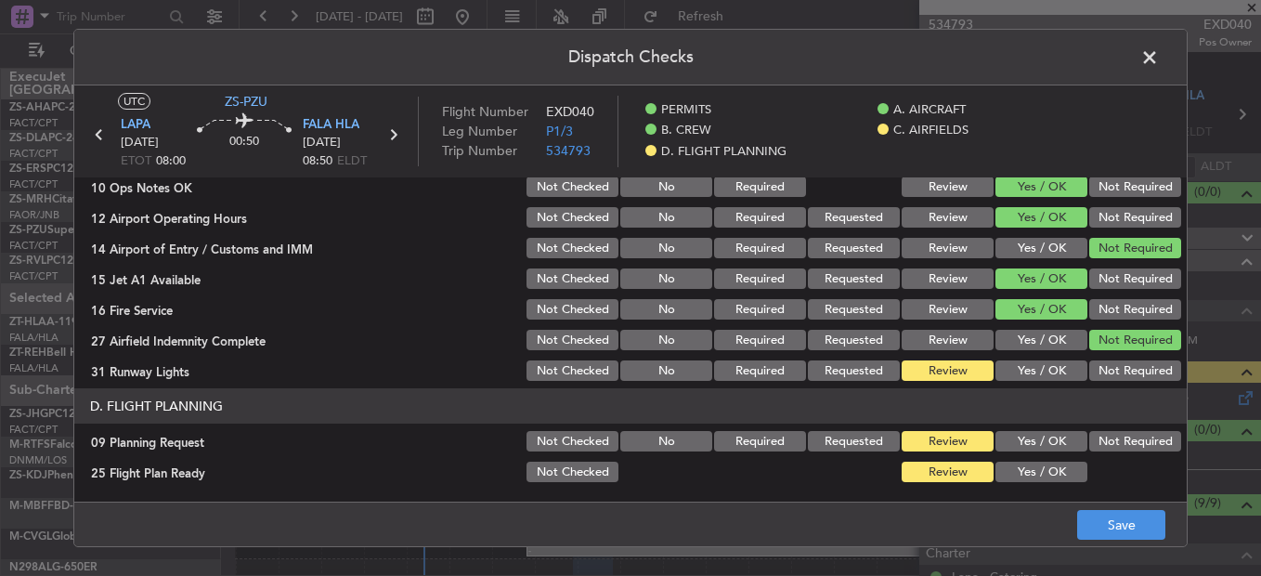
click at [1036, 355] on section "C. AIRFIELDS 10 Ops Notes OK Not Checked No Required Review Yes / OK Not Requir…" at bounding box center [630, 259] width 1112 height 250
click at [1116, 378] on button "Not Required" at bounding box center [1135, 370] width 92 height 20
drag, startPoint x: 1020, startPoint y: 435, endPoint x: 1030, endPoint y: 442, distance: 12.1
click at [1020, 436] on button "Yes / OK" at bounding box center [1041, 441] width 92 height 20
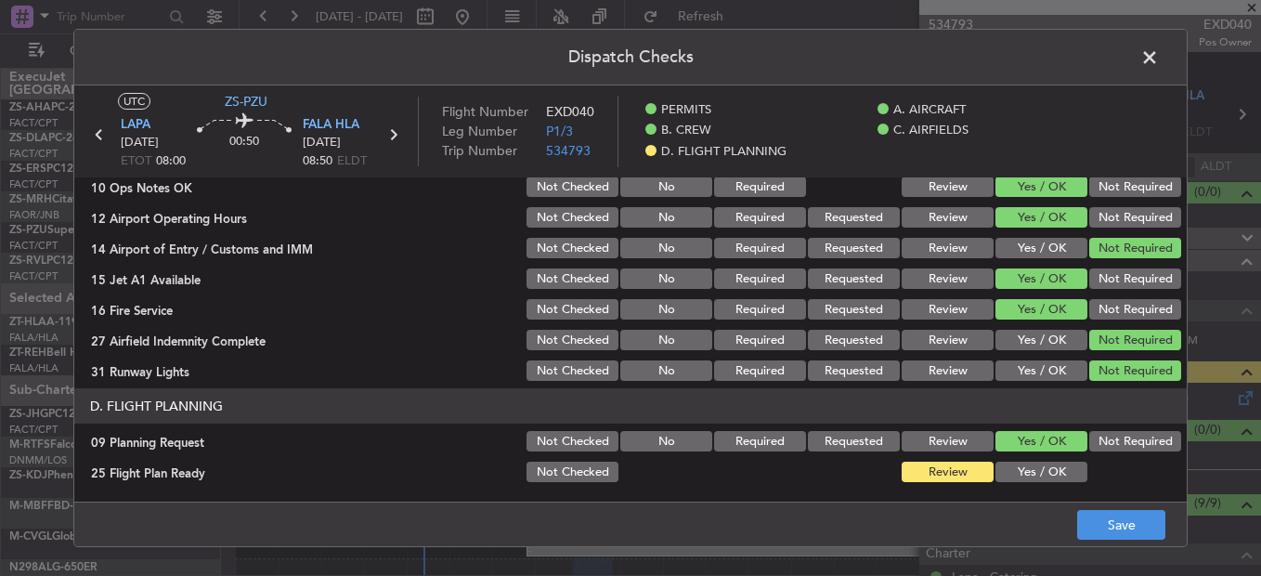
click at [1124, 437] on button "Not Required" at bounding box center [1135, 441] width 92 height 20
drag, startPoint x: 1048, startPoint y: 477, endPoint x: 1066, endPoint y: 500, distance: 29.2
click at [1048, 480] on button "Yes / OK" at bounding box center [1041, 471] width 92 height 20
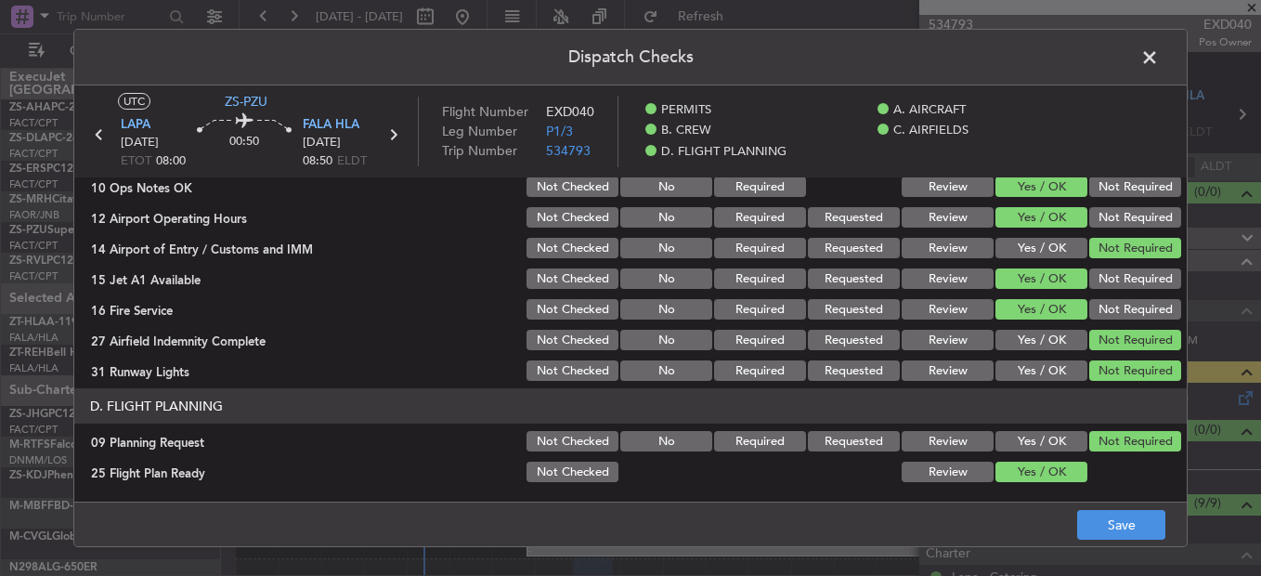
click at [1075, 513] on footer "Save" at bounding box center [630, 523] width 1112 height 45
click at [1084, 518] on button "Save" at bounding box center [1121, 525] width 88 height 30
click at [1159, 50] on span at bounding box center [1159, 62] width 0 height 37
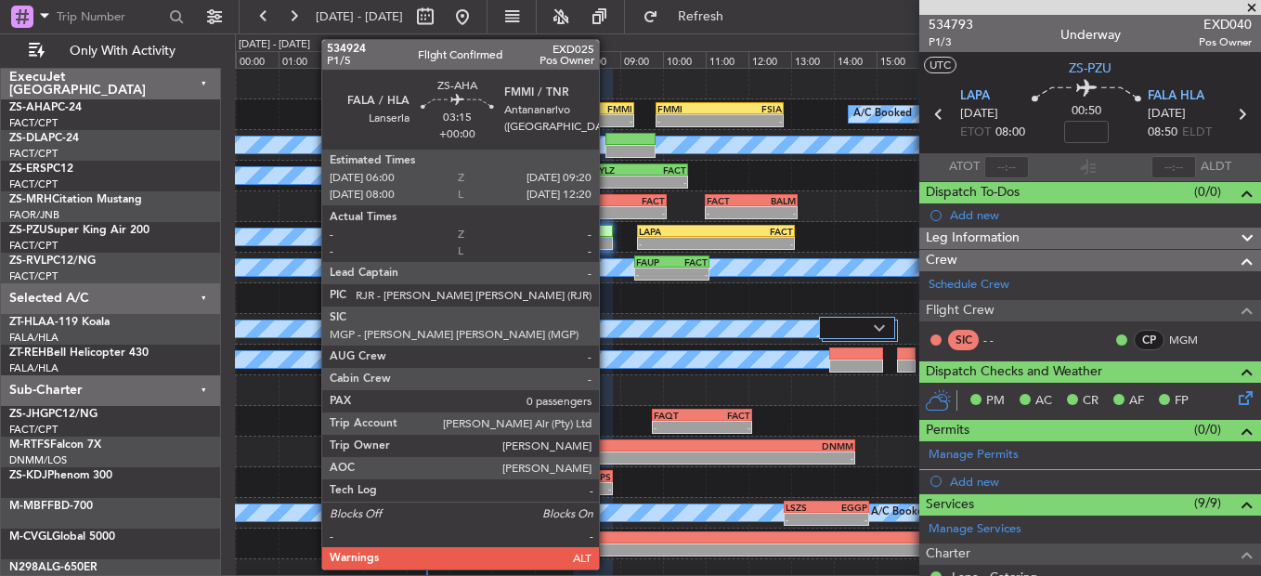
click at [604, 110] on div "FMMI" at bounding box center [598, 108] width 70 height 11
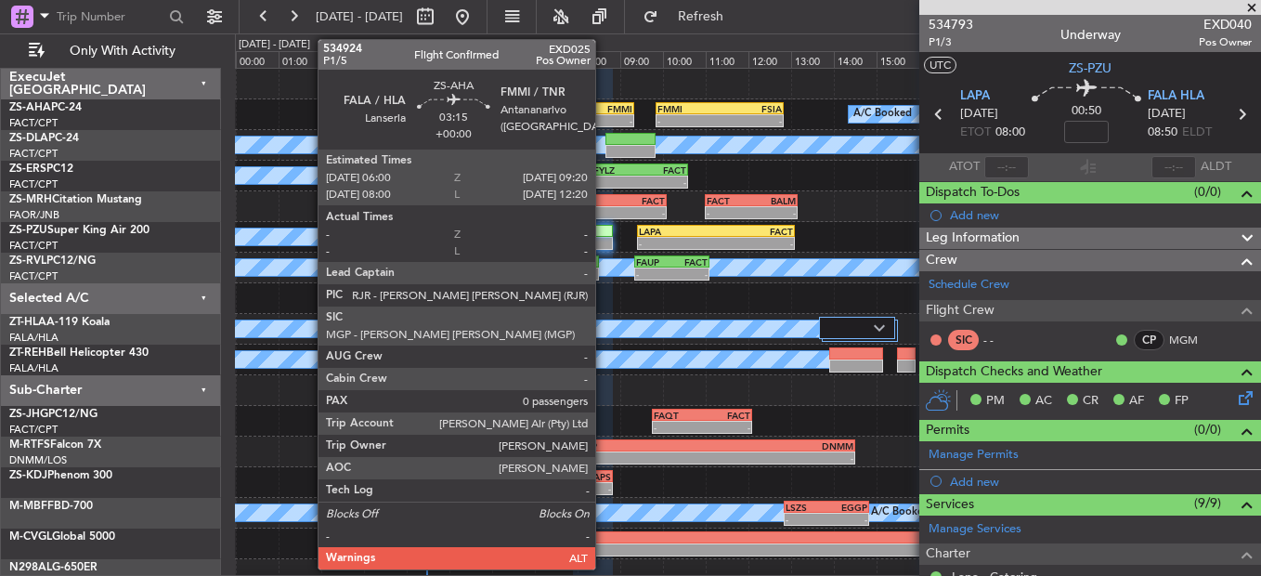
click at [604, 110] on div "FMMI" at bounding box center [598, 108] width 70 height 11
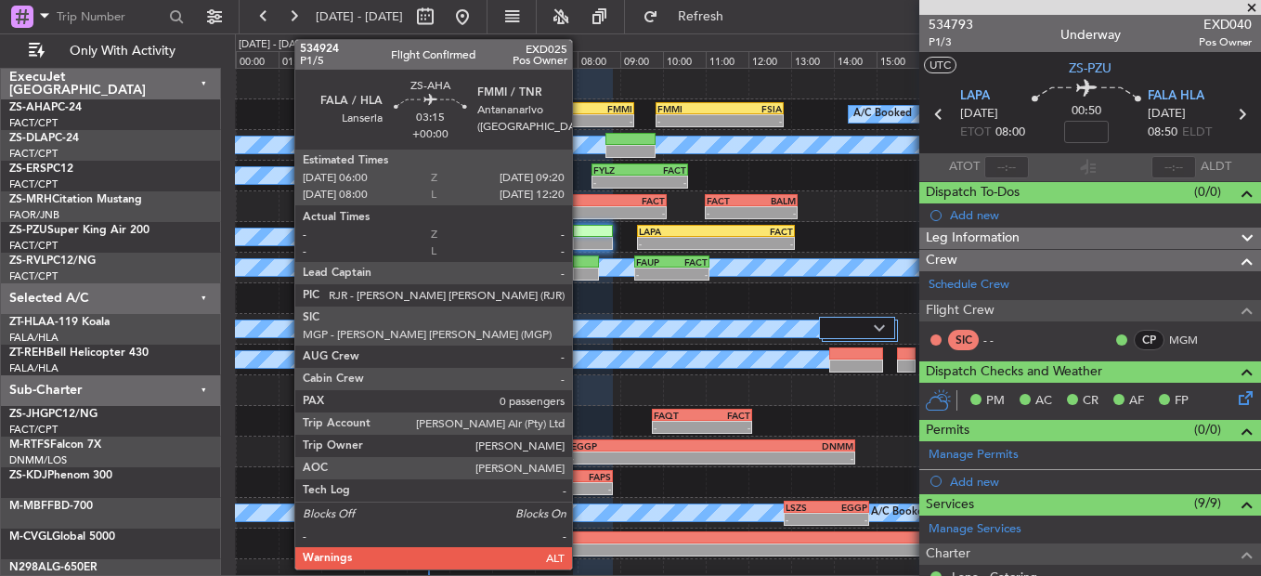
click at [580, 113] on div "FALA 06:00 Z FMMI 09:20 Z" at bounding box center [562, 108] width 143 height 13
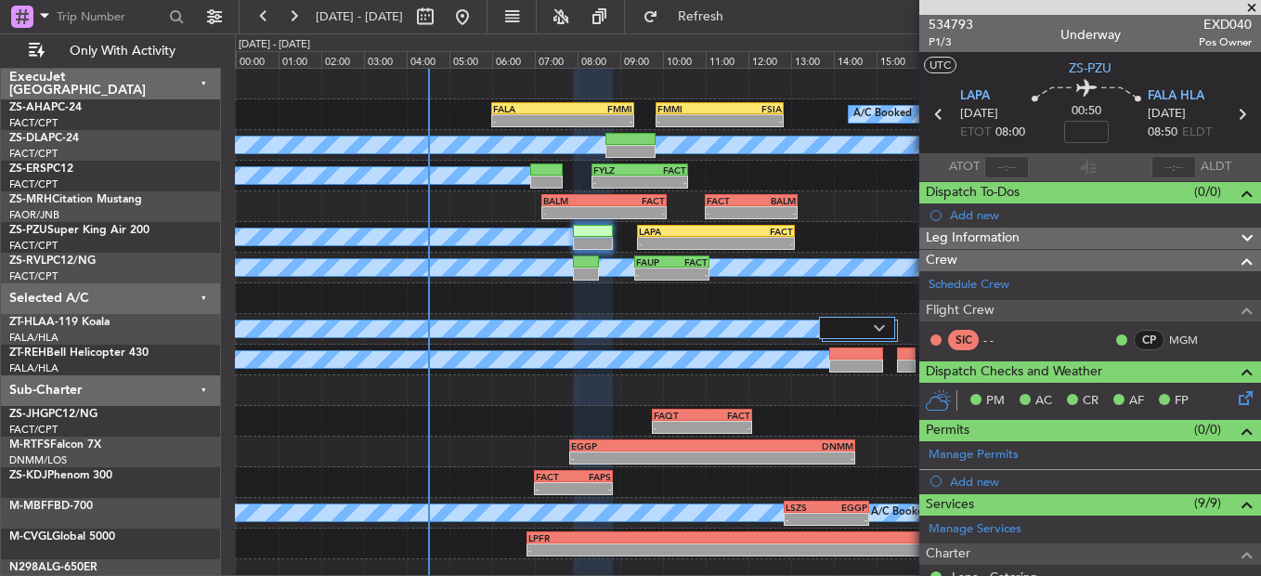
click at [925, 19] on div "534793 P1/3 Underway EXD040 Pos Owner" at bounding box center [1090, 33] width 342 height 37
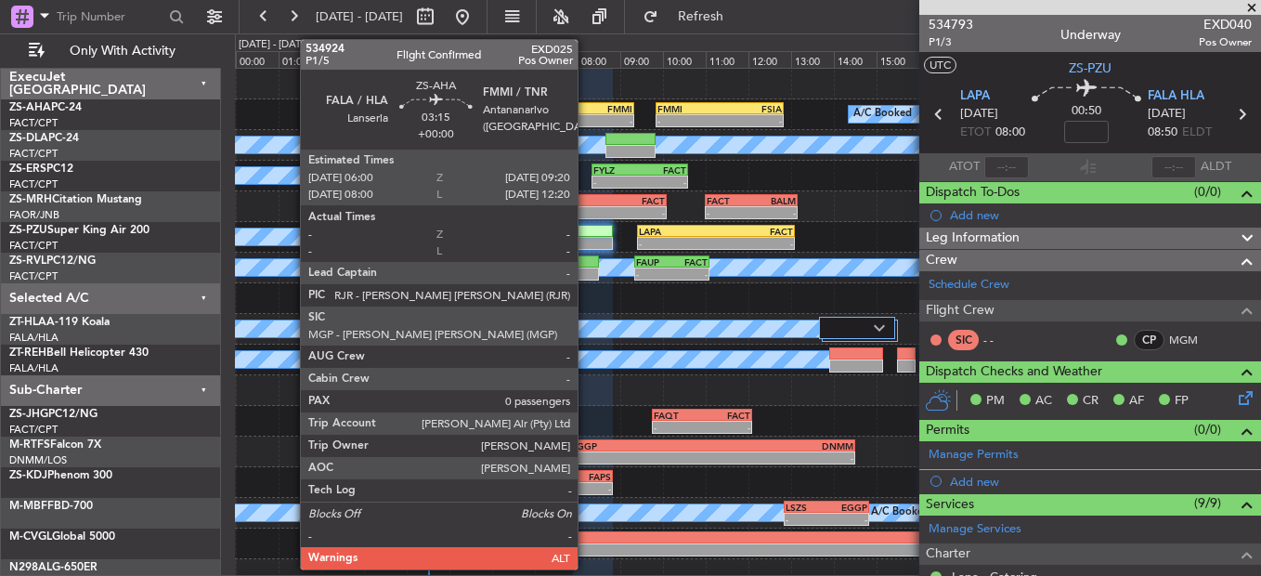
click at [586, 117] on div "-" at bounding box center [598, 120] width 70 height 11
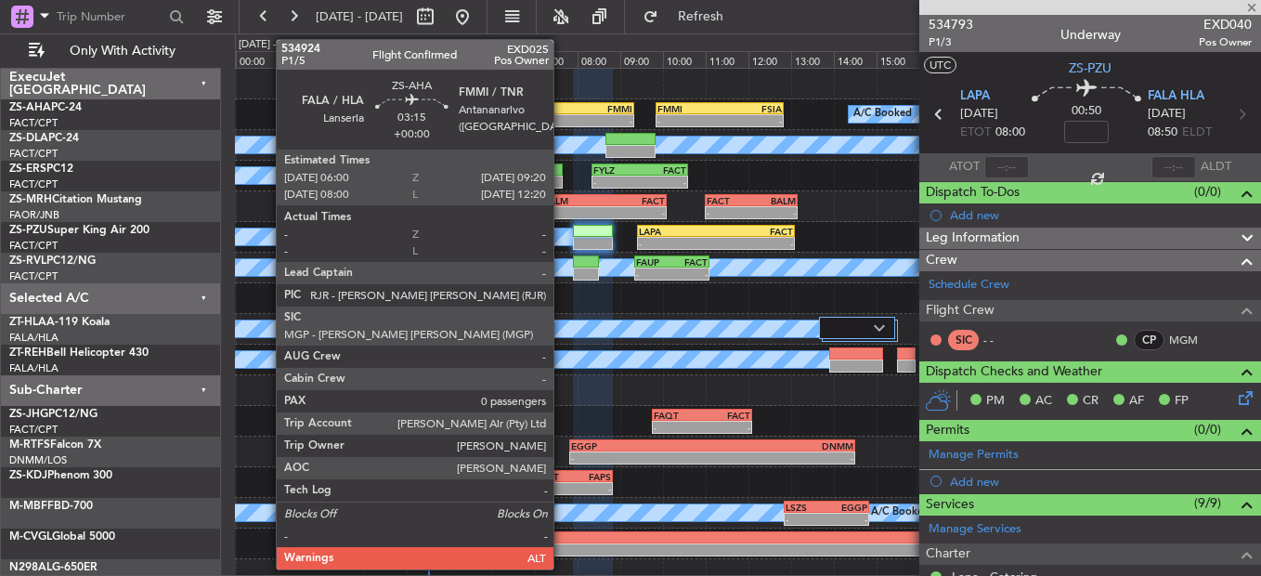
click at [562, 120] on div "-" at bounding box center [528, 120] width 70 height 11
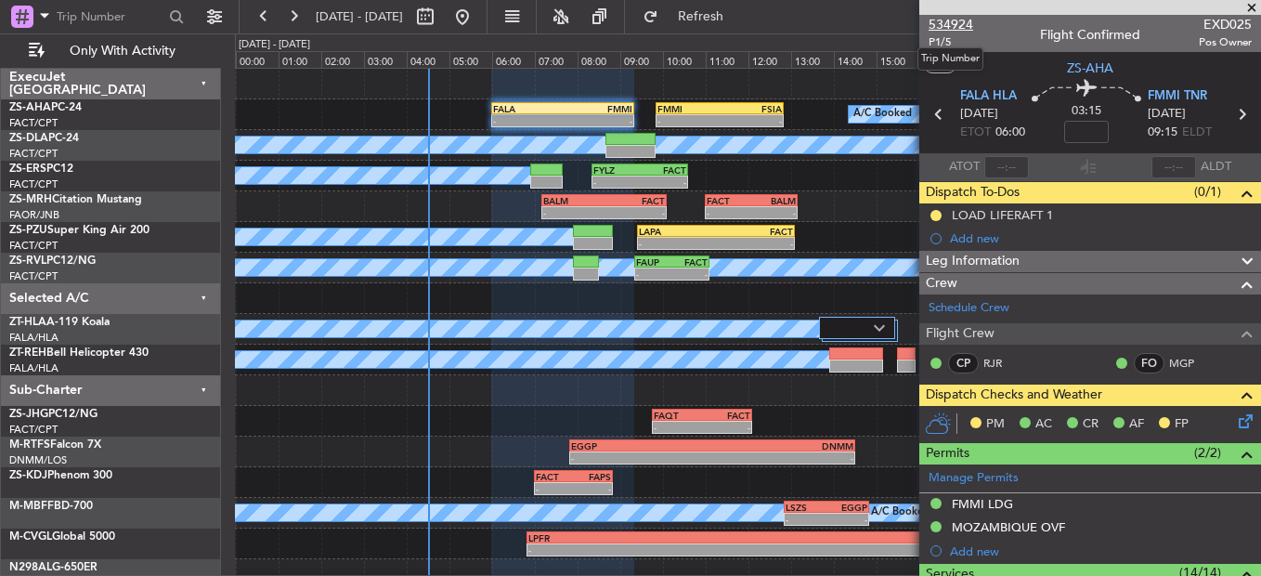
click at [963, 25] on span "534924" at bounding box center [951, 24] width 45 height 19
